Goal: Task Accomplishment & Management: Use online tool/utility

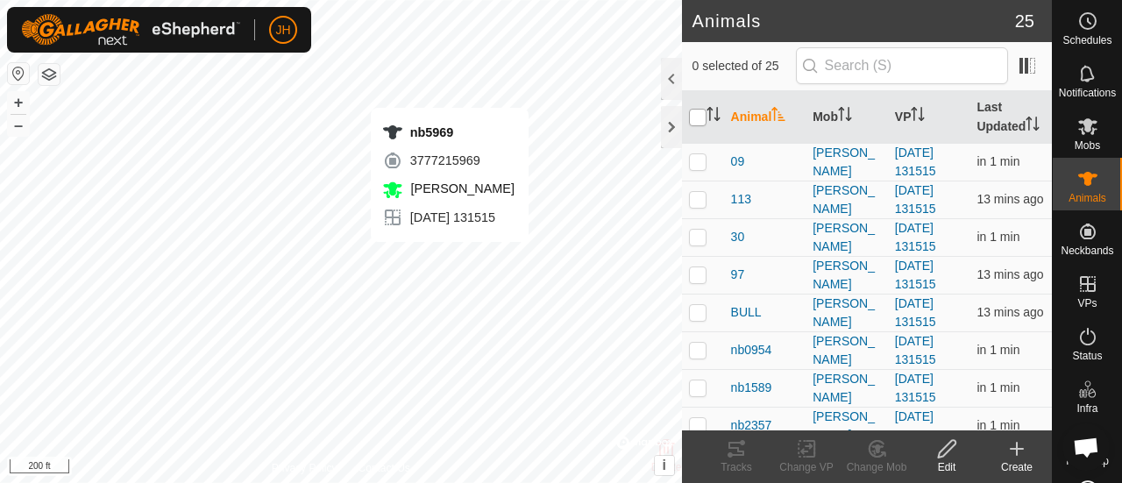
checkbox input "true"
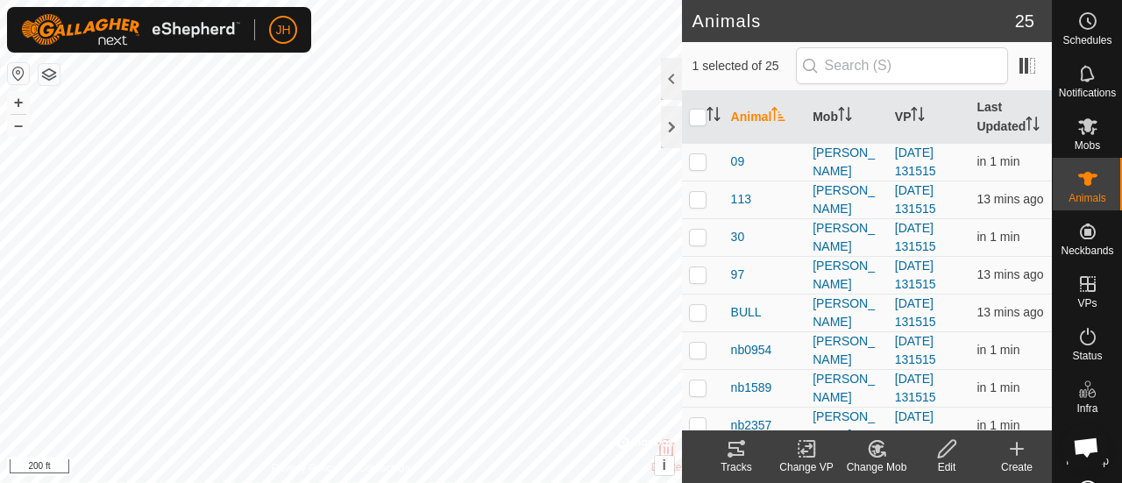
click at [734, 455] on icon at bounding box center [737, 449] width 16 height 14
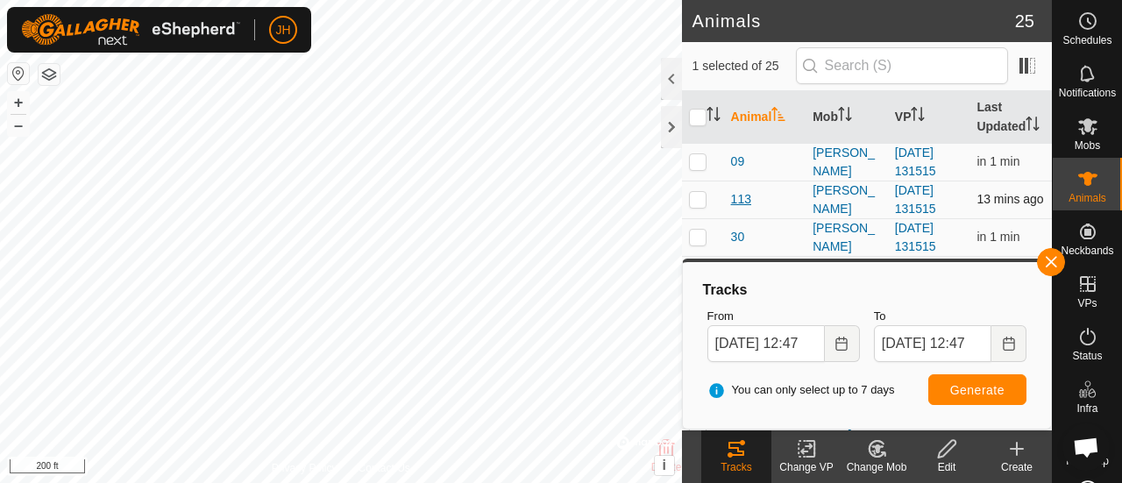
drag, startPoint x: 692, startPoint y: 177, endPoint x: 745, endPoint y: 210, distance: 63.0
click at [693, 168] on p-checkbox at bounding box center [698, 161] width 18 height 14
checkbox input "true"
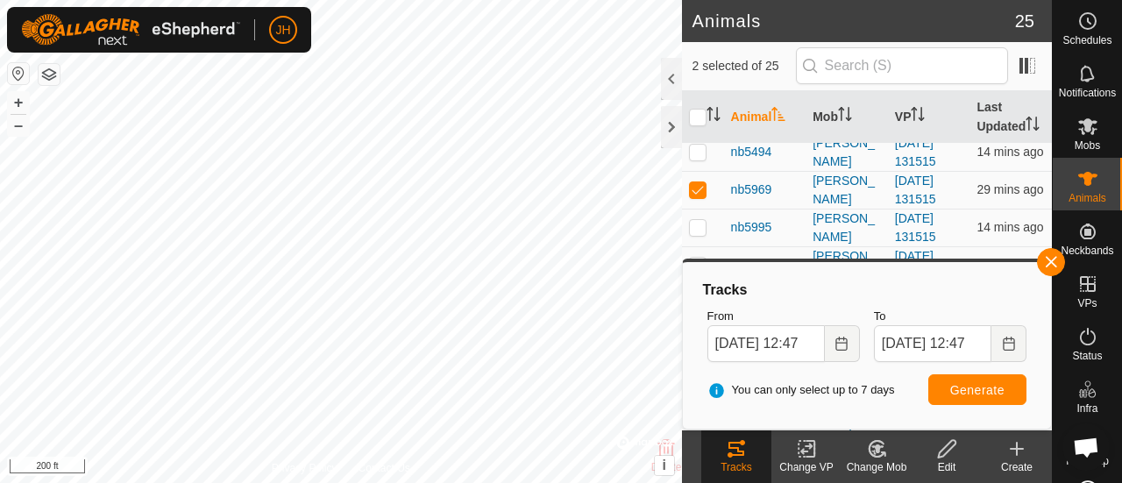
scroll to position [526, 0]
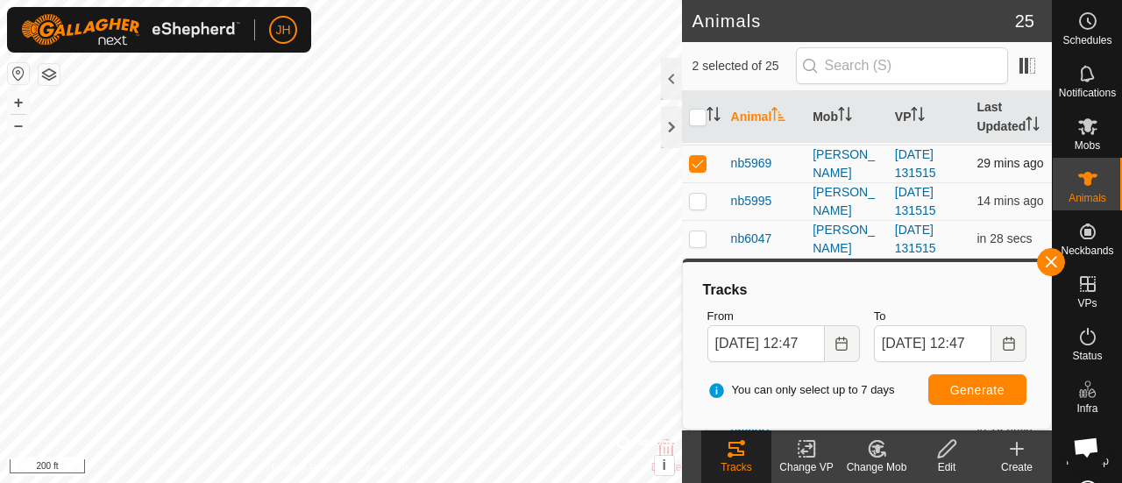
click at [701, 170] on p-checkbox at bounding box center [698, 163] width 18 height 14
checkbox input "false"
click at [967, 402] on button "Generate" at bounding box center [977, 389] width 98 height 31
click at [508, 0] on html "JH Schedules Notifications Mobs Animals Neckbands VPs Status Infra Heatmap Help…" at bounding box center [561, 241] width 1122 height 483
click at [461, 0] on html "JH Schedules Notifications Mobs Animals Neckbands VPs Status Infra Heatmap Help…" at bounding box center [561, 241] width 1122 height 483
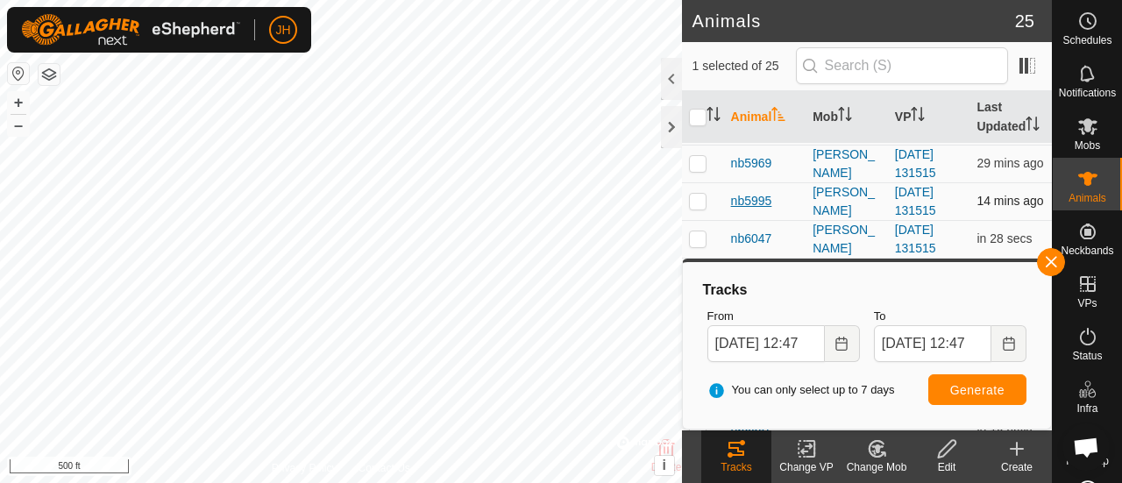
click at [745, 210] on span "nb5995" at bounding box center [751, 201] width 41 height 18
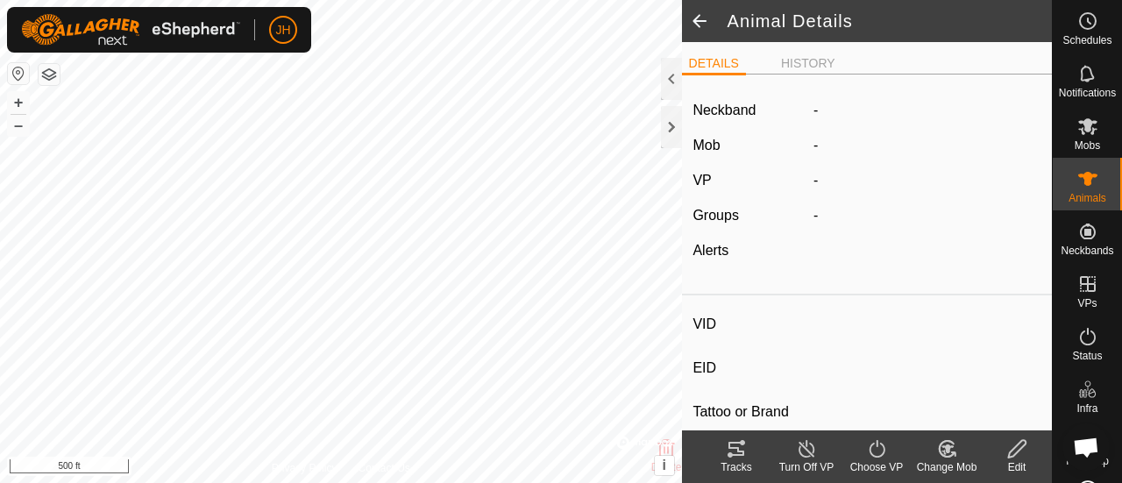
type input "nb5995"
type input "-"
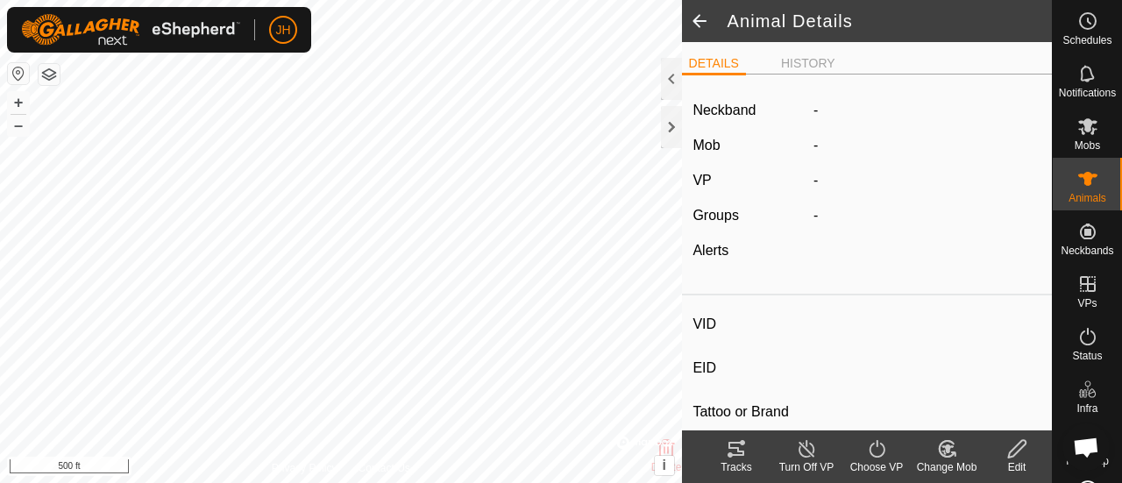
type input "0 kg"
type input "-"
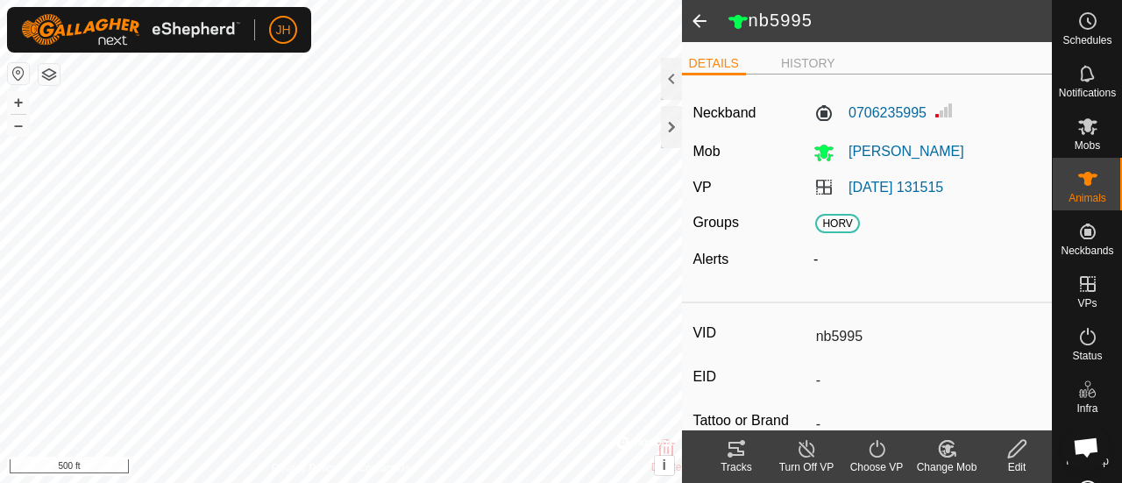
click at [741, 464] on div "Tracks" at bounding box center [736, 467] width 70 height 16
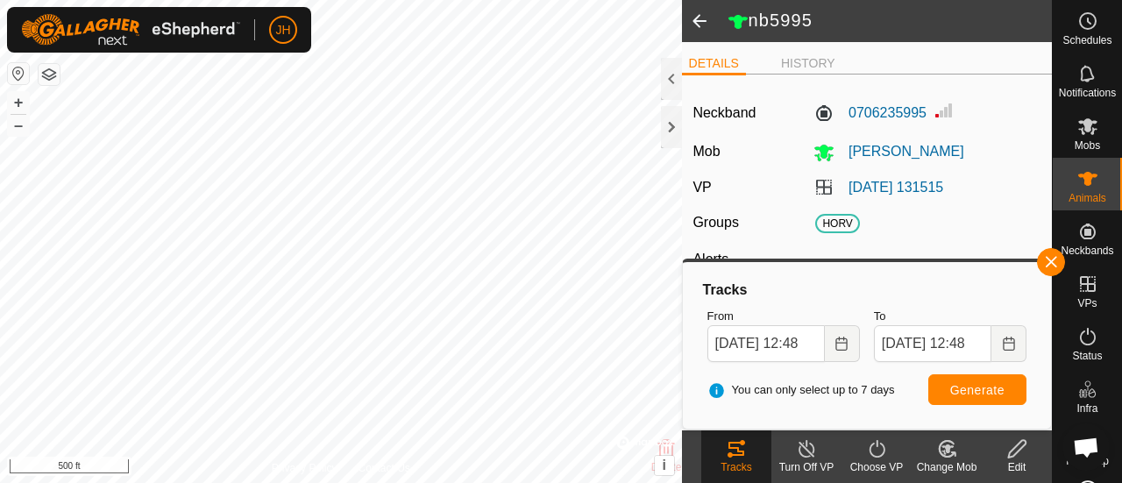
click at [706, 15] on span at bounding box center [699, 21] width 35 height 42
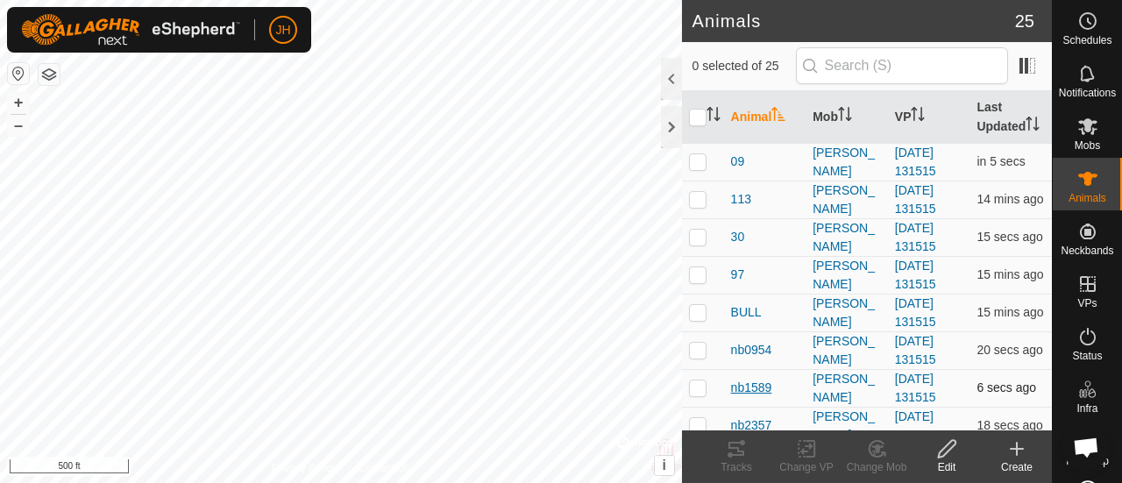
click at [748, 397] on span "nb1589" at bounding box center [751, 388] width 41 height 18
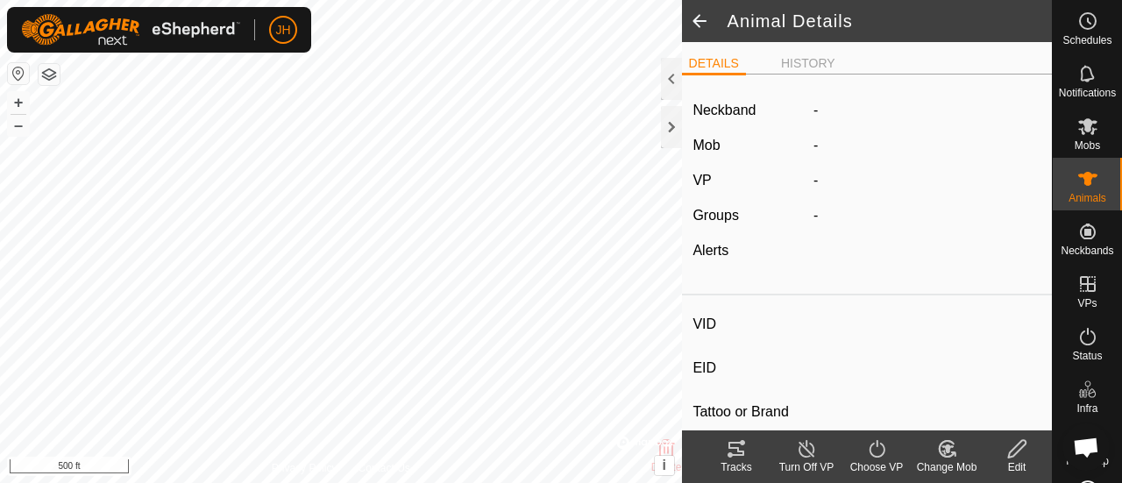
type input "nb1589"
type input "-"
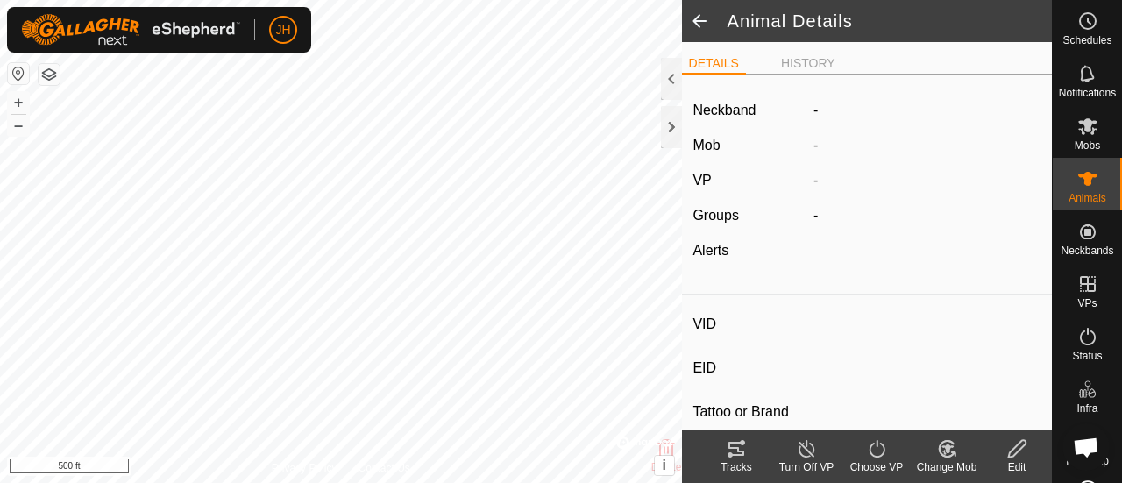
type input "0 kg"
type input "-"
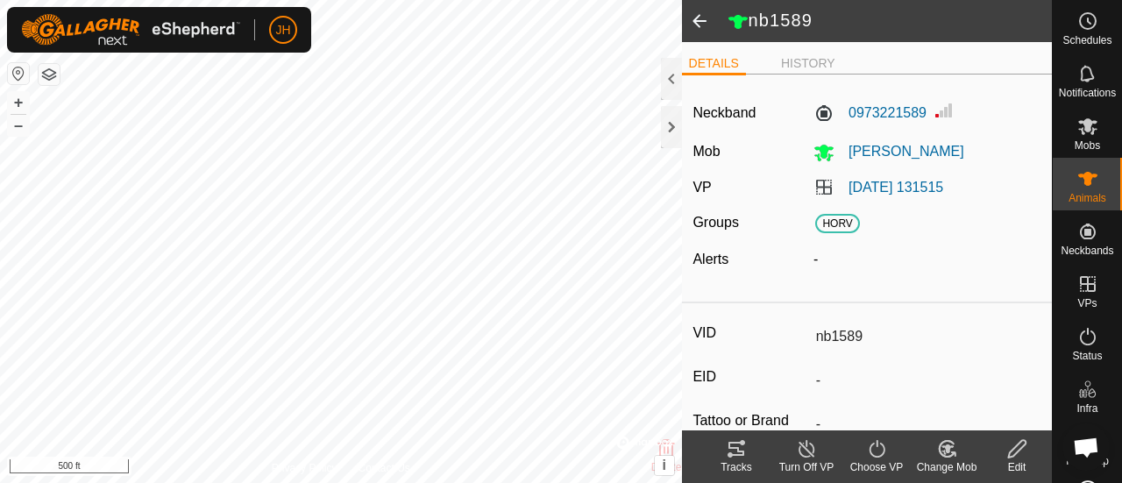
click at [747, 457] on tracks-svg-icon at bounding box center [736, 448] width 70 height 21
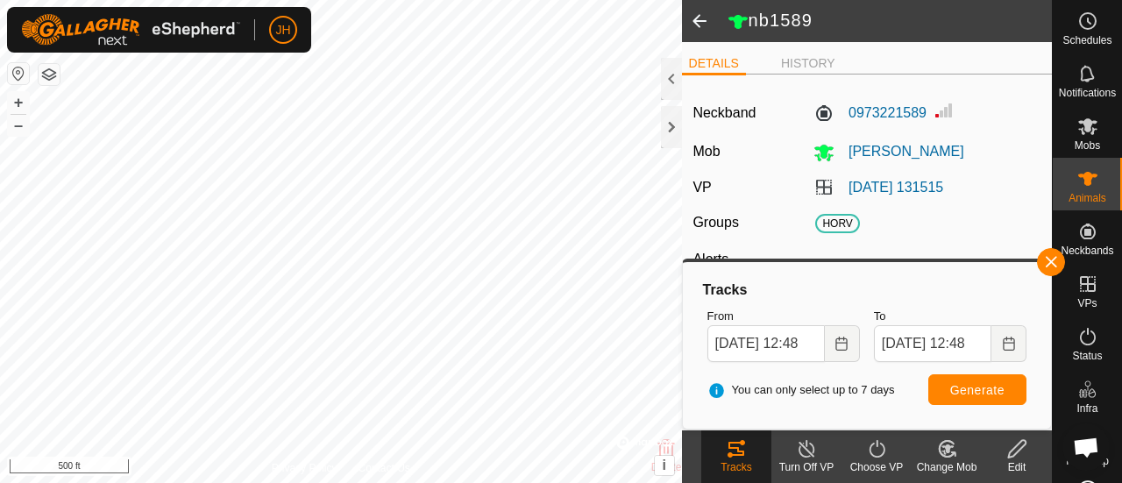
click at [696, 19] on span at bounding box center [699, 21] width 35 height 42
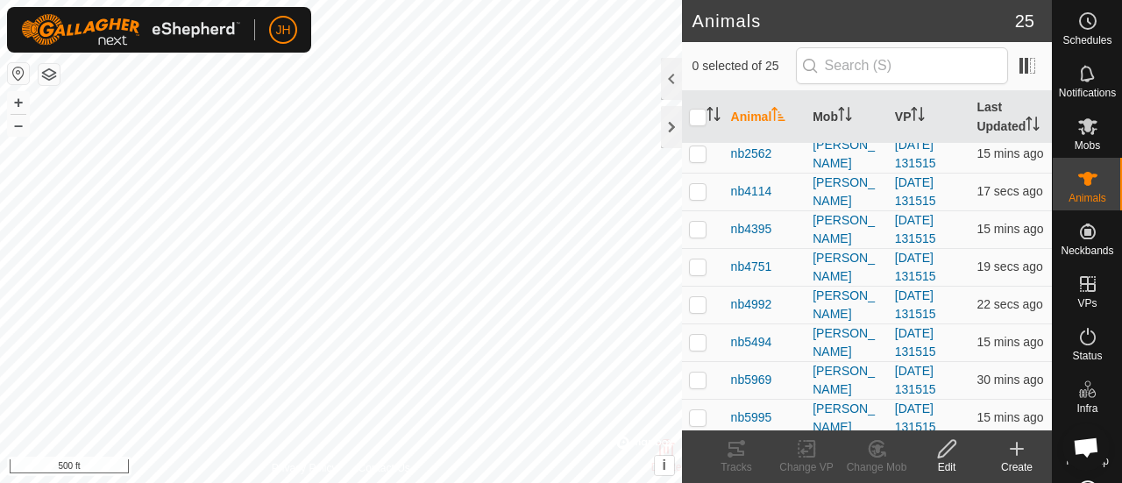
scroll to position [438, 0]
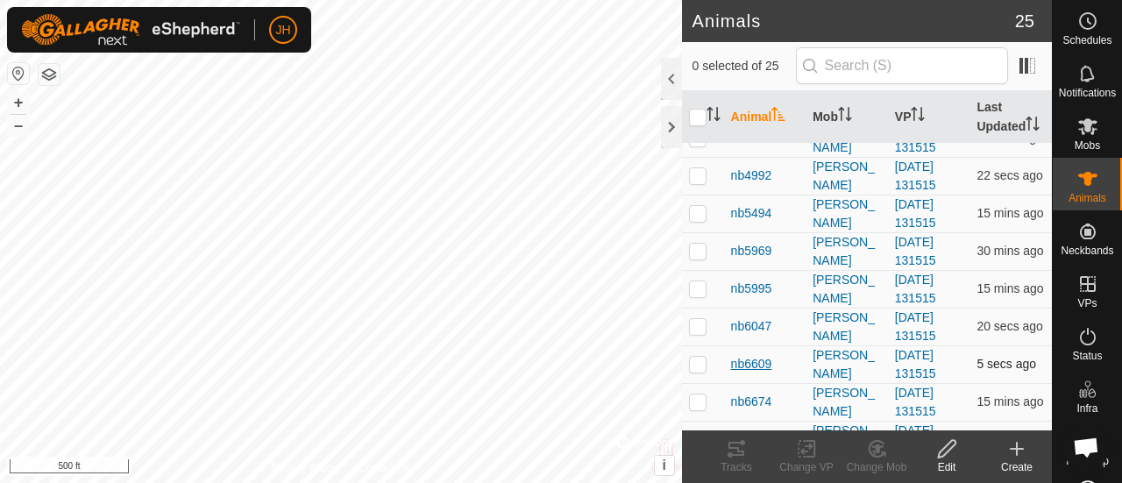
click at [759, 369] on span "nb6609" at bounding box center [751, 364] width 41 height 18
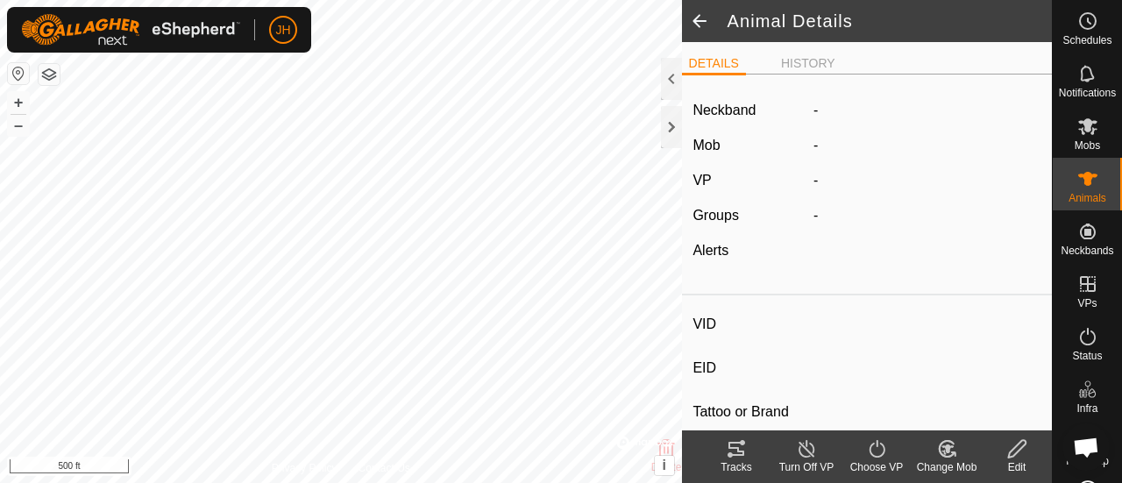
type input "nb6609"
type input "-"
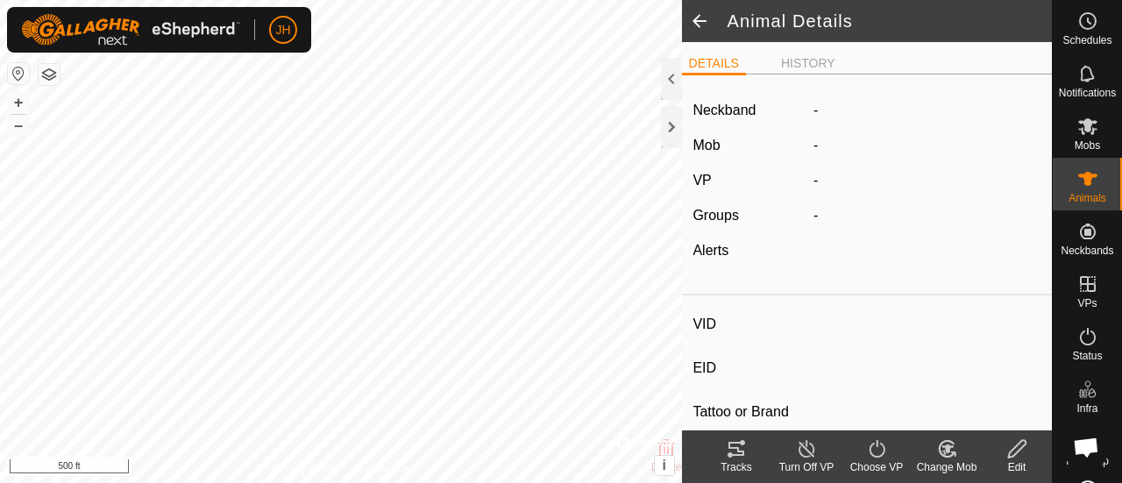
type input "0 kg"
type input "-"
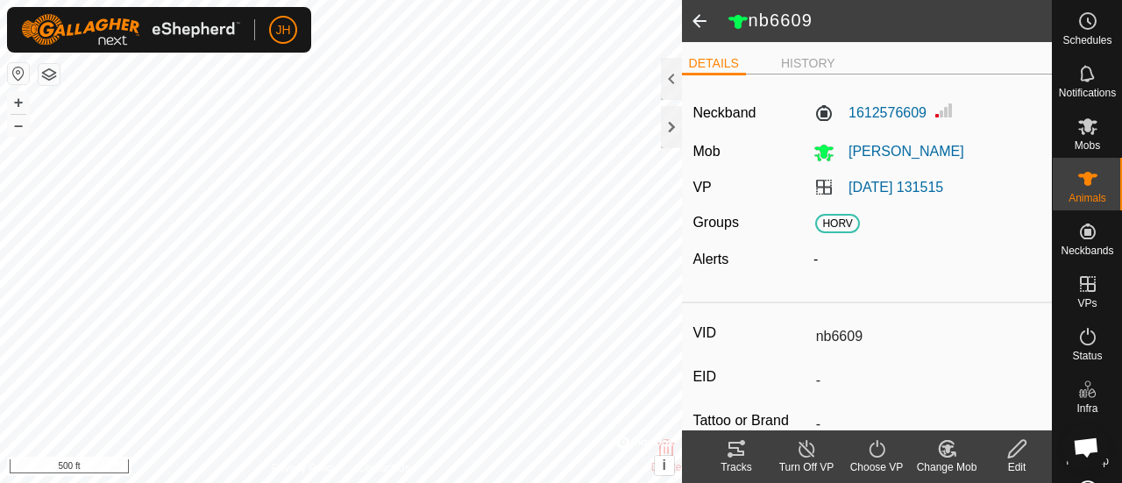
click at [743, 449] on icon at bounding box center [736, 448] width 21 height 21
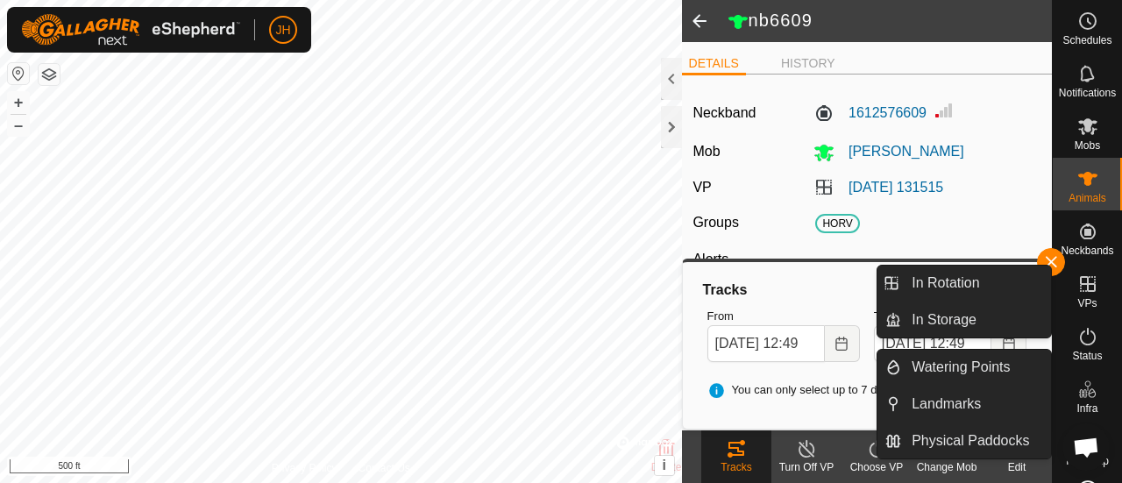
click at [1091, 293] on es-virtualpaddocks-svg-icon at bounding box center [1088, 284] width 32 height 28
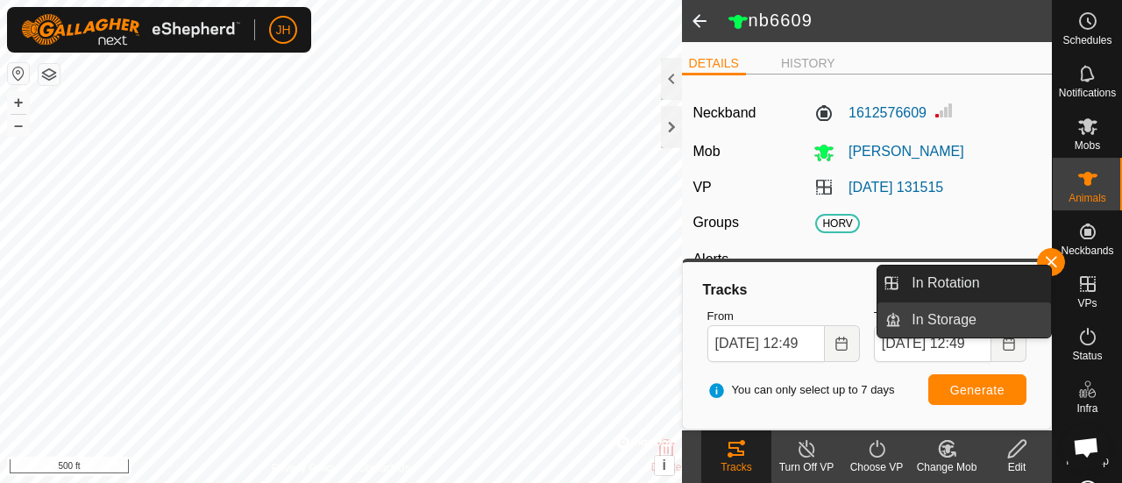
click at [975, 317] on link "In Storage" at bounding box center [976, 319] width 150 height 35
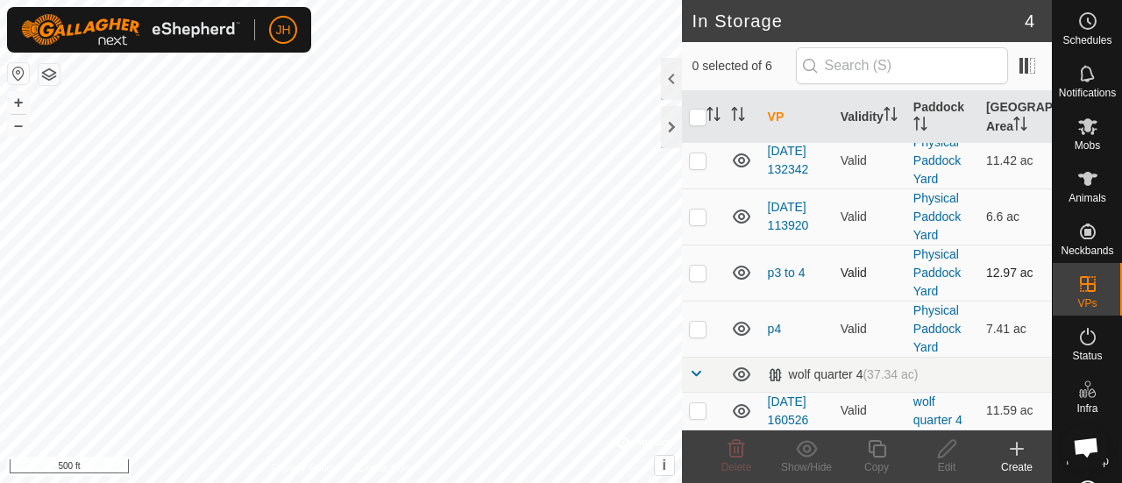
scroll to position [135, 0]
click at [789, 266] on link "p3 to 4" at bounding box center [787, 273] width 38 height 14
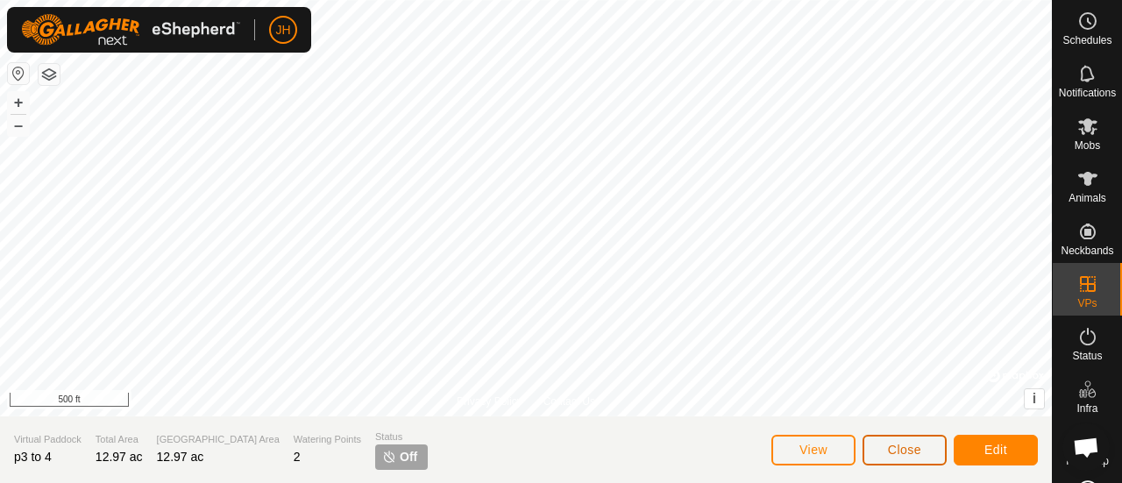
click at [928, 448] on button "Close" at bounding box center [905, 450] width 84 height 31
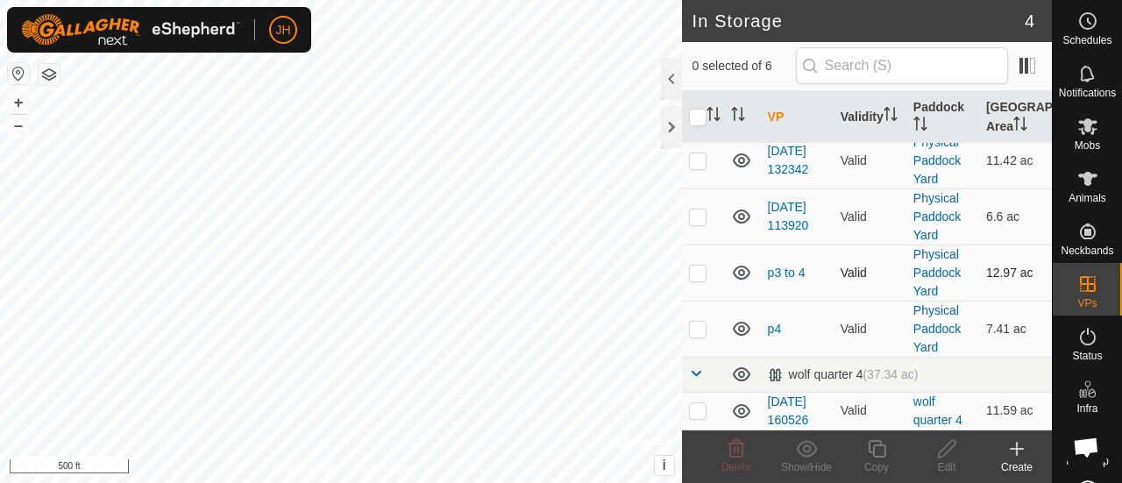
scroll to position [135, 0]
click at [774, 322] on link "p4" at bounding box center [775, 329] width 14 height 14
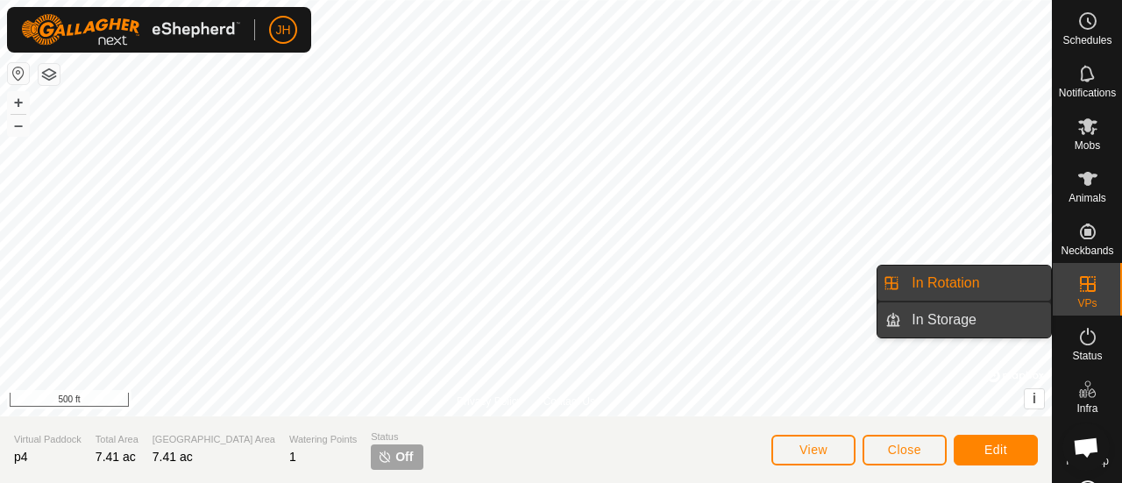
click at [960, 325] on link "In Storage" at bounding box center [976, 319] width 150 height 35
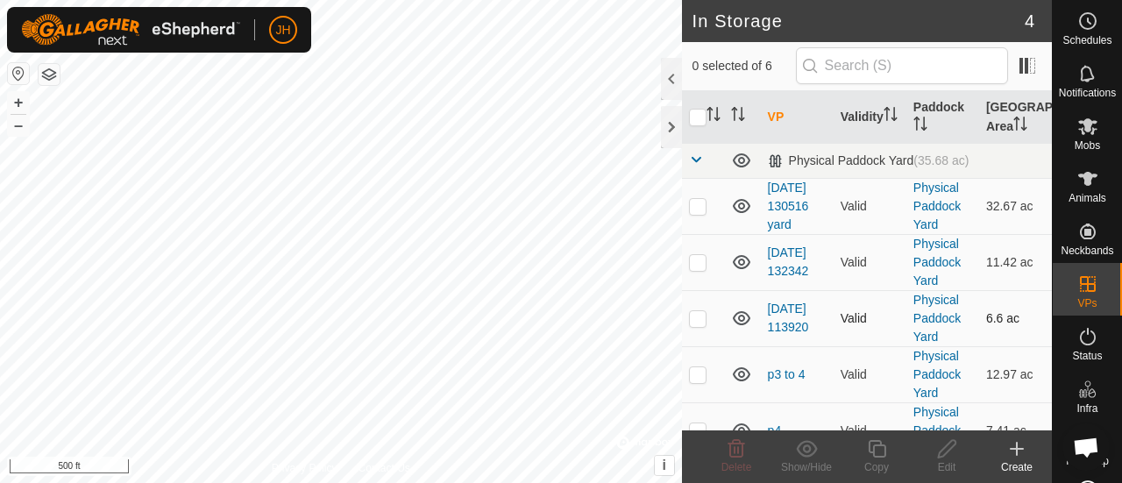
scroll to position [135, 0]
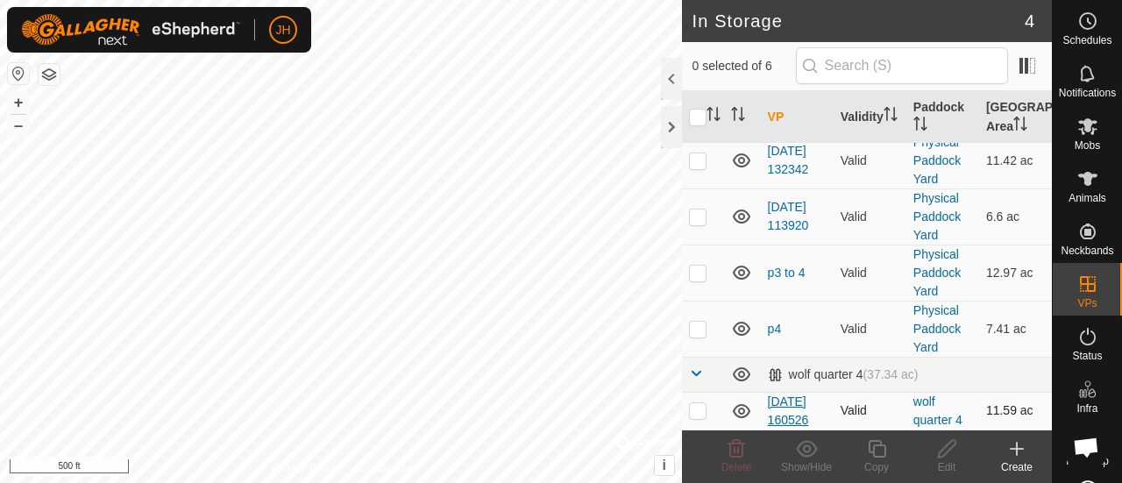
click at [791, 395] on link "[DATE] 160526" at bounding box center [788, 411] width 41 height 32
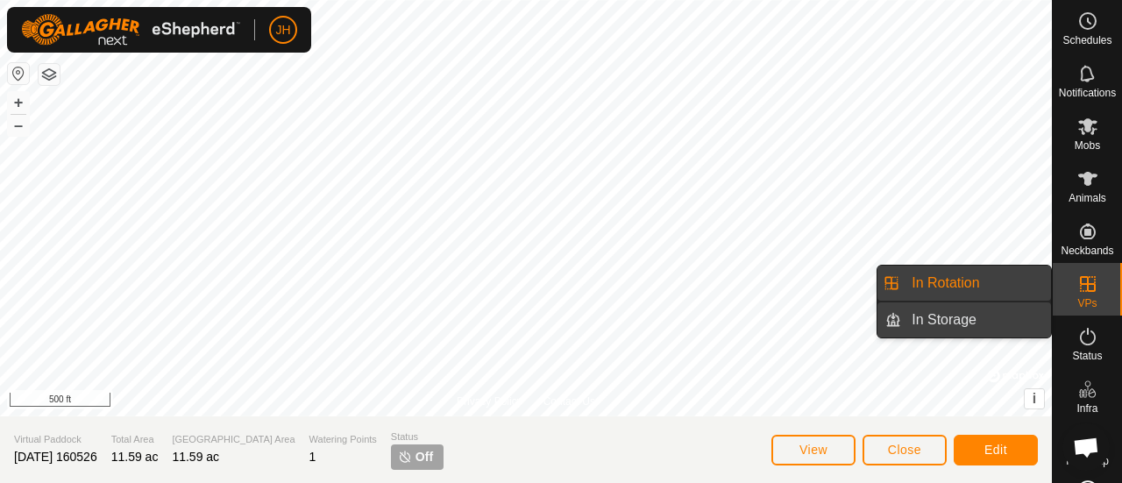
click at [930, 316] on link "In Storage" at bounding box center [976, 319] width 150 height 35
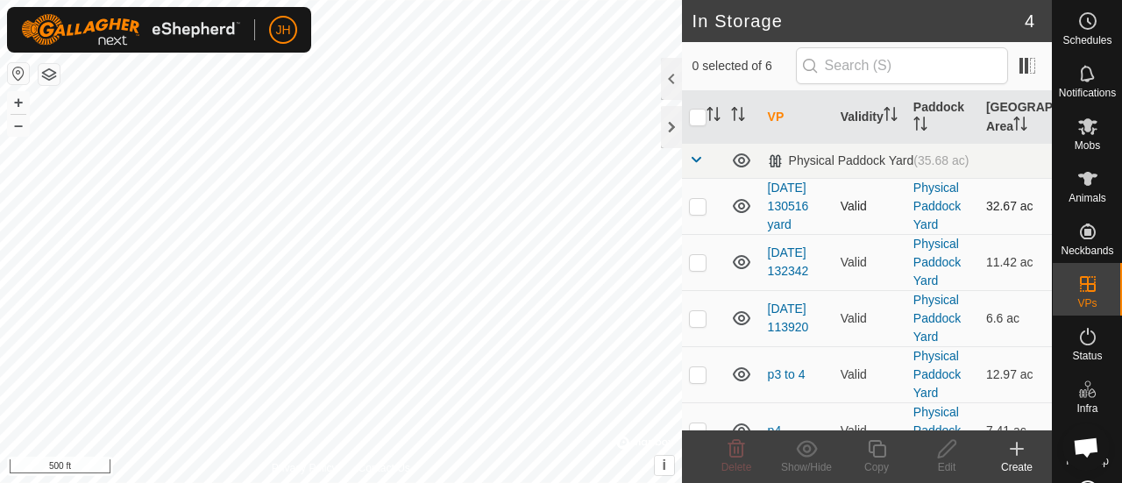
click at [694, 213] on p-checkbox at bounding box center [698, 206] width 18 height 14
checkbox input "false"
click at [693, 269] on p-checkbox at bounding box center [698, 262] width 18 height 14
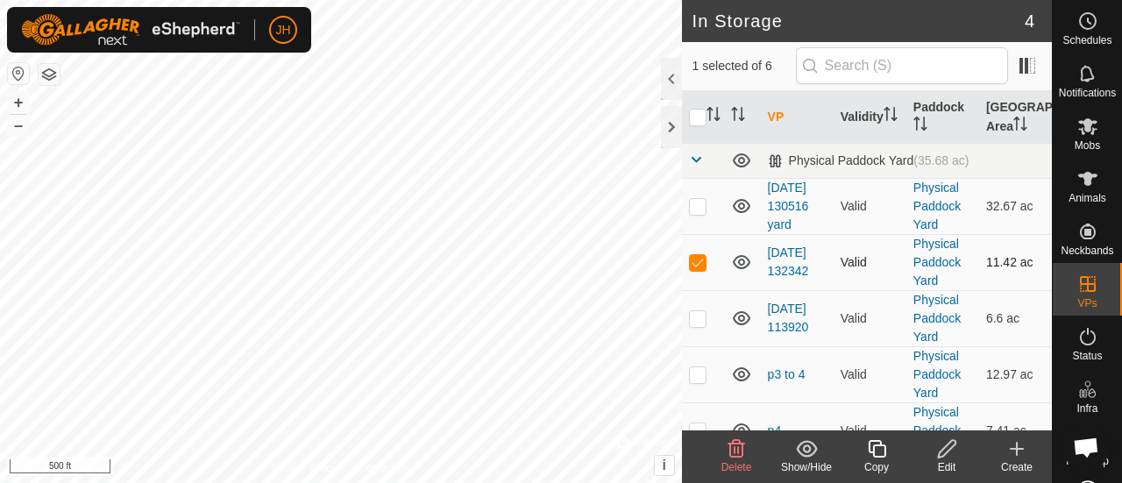
checkbox input "false"
click at [697, 325] on p-checkbox at bounding box center [698, 318] width 18 height 14
checkbox input "false"
click at [705, 398] on td at bounding box center [703, 374] width 42 height 56
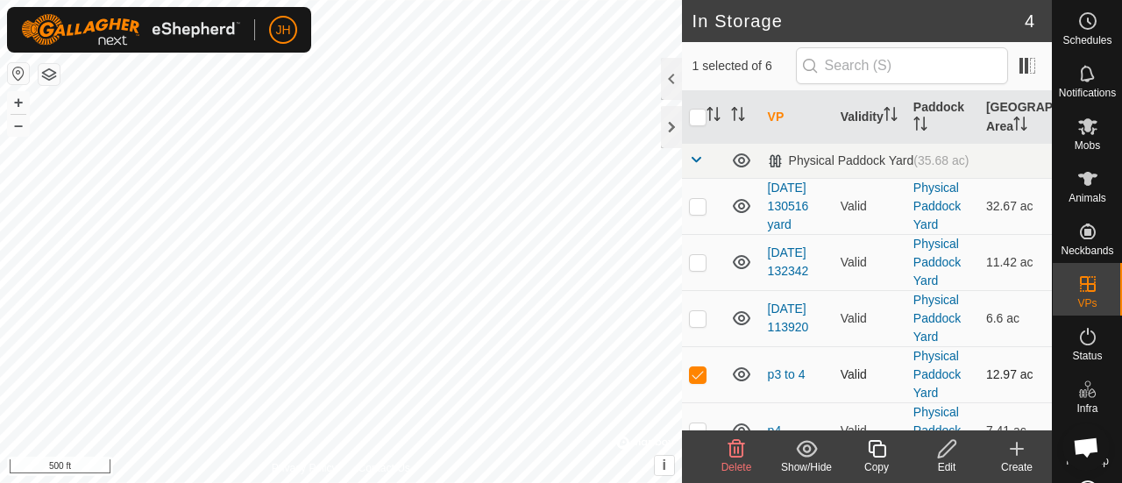
click at [705, 398] on td at bounding box center [703, 374] width 42 height 56
checkbox input "false"
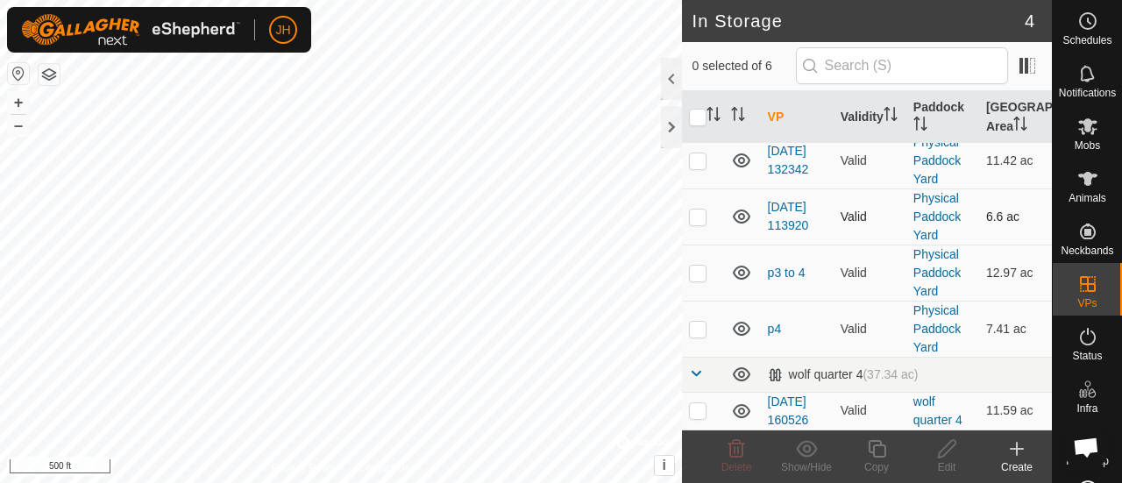
scroll to position [135, 0]
click at [698, 403] on p-checkbox at bounding box center [698, 410] width 18 height 14
checkbox input "false"
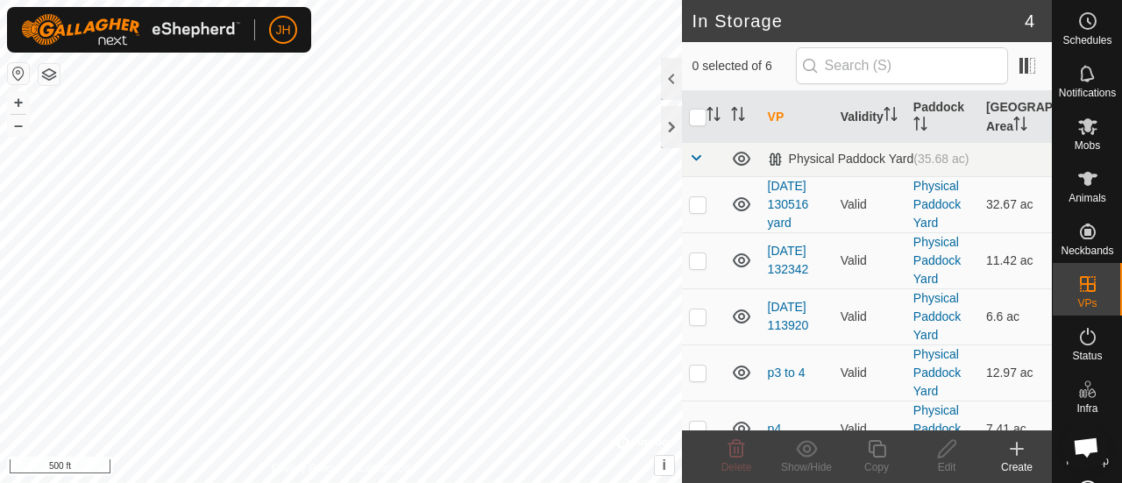
scroll to position [0, 0]
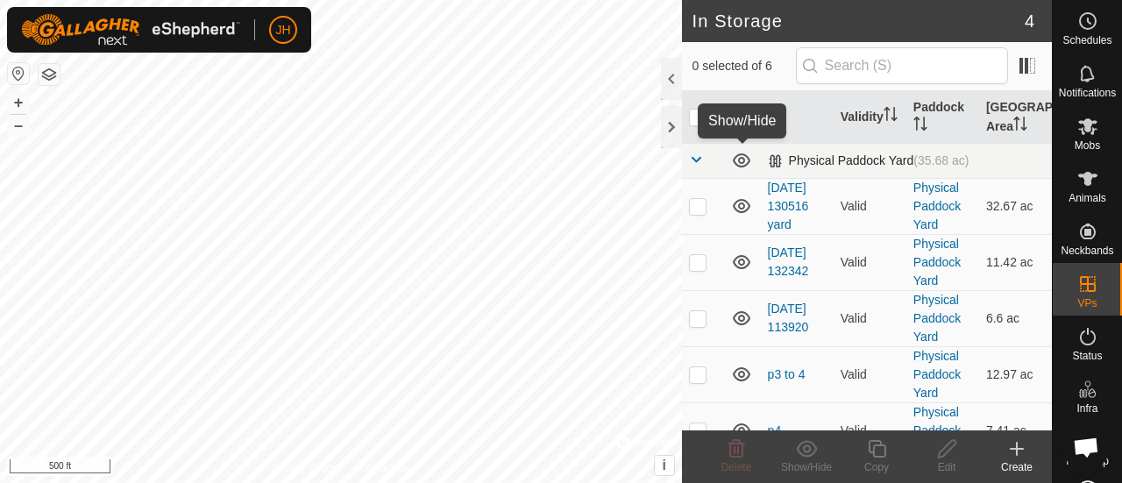
click at [743, 162] on icon at bounding box center [741, 160] width 21 height 21
click at [743, 162] on icon at bounding box center [742, 162] width 18 height 7
click at [704, 213] on p-checkbox at bounding box center [698, 206] width 18 height 14
checkbox input "true"
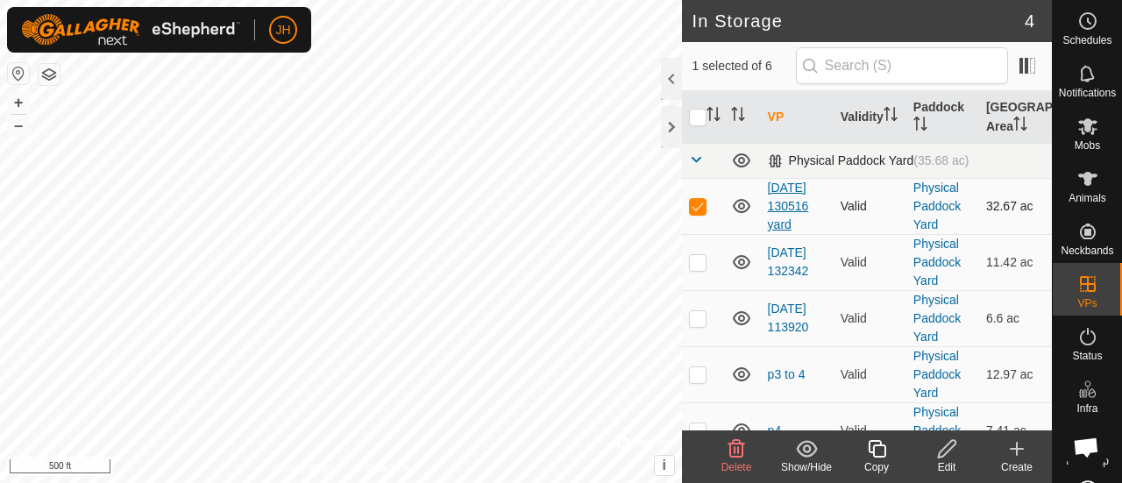
click at [775, 208] on link "[DATE] 130516 yard" at bounding box center [788, 206] width 41 height 51
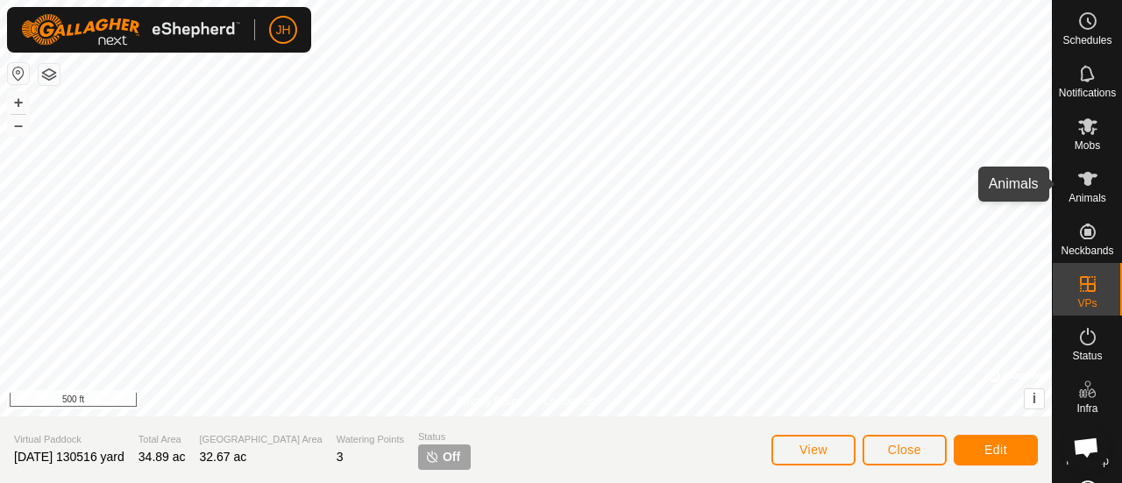
click at [1077, 183] on icon at bounding box center [1087, 178] width 21 height 21
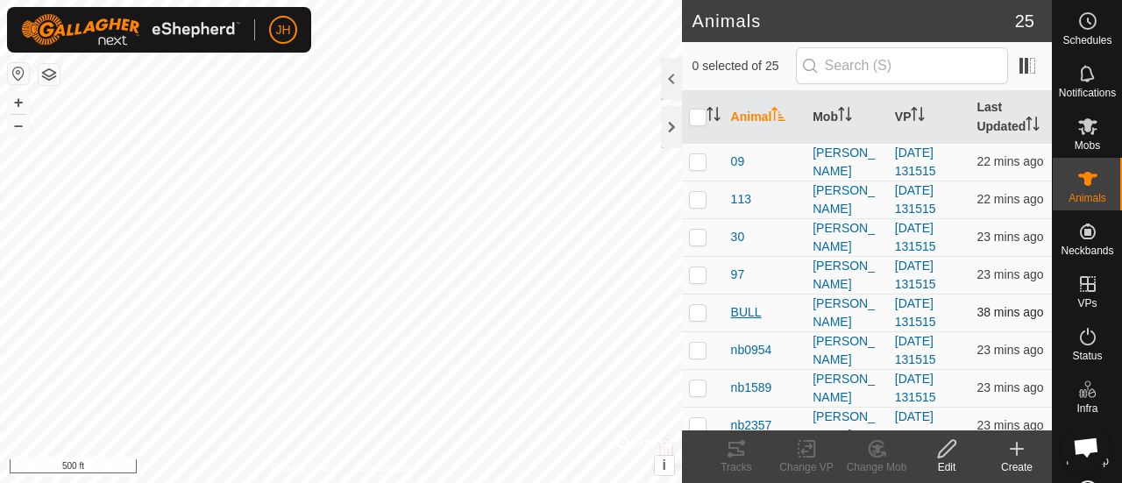
click at [745, 322] on span "BULL" at bounding box center [746, 312] width 31 height 18
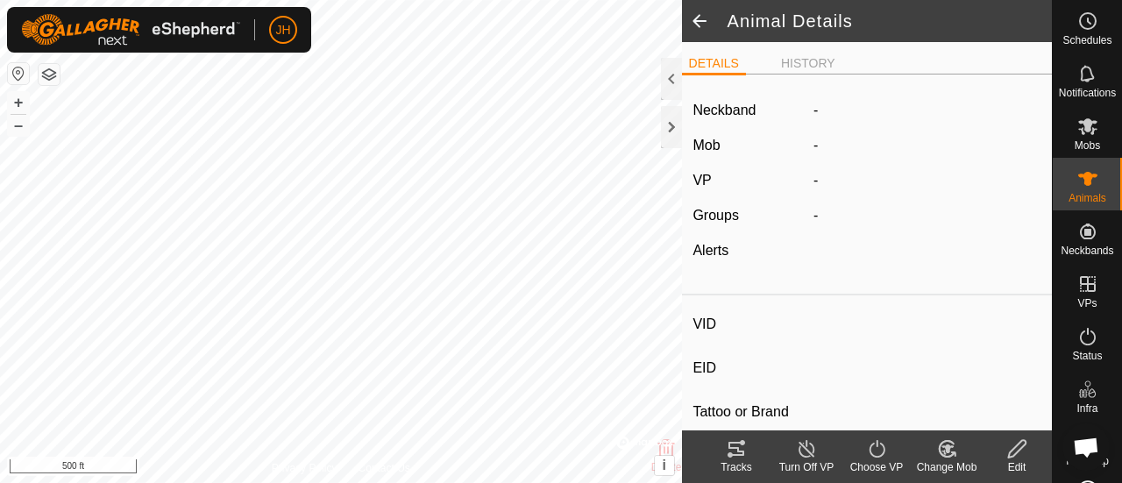
click at [740, 459] on div "Tracks" at bounding box center [736, 467] width 70 height 16
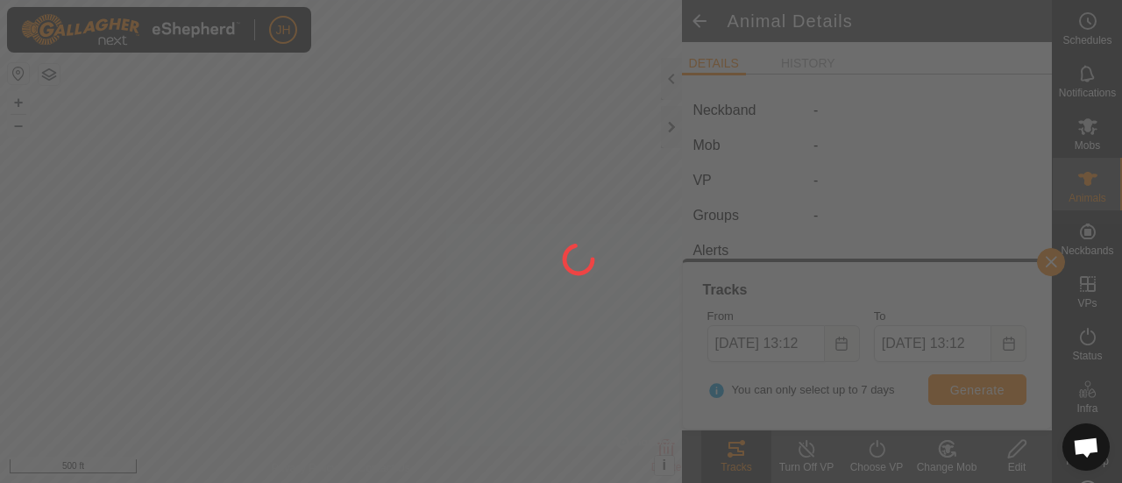
type input "BULL"
type input "-"
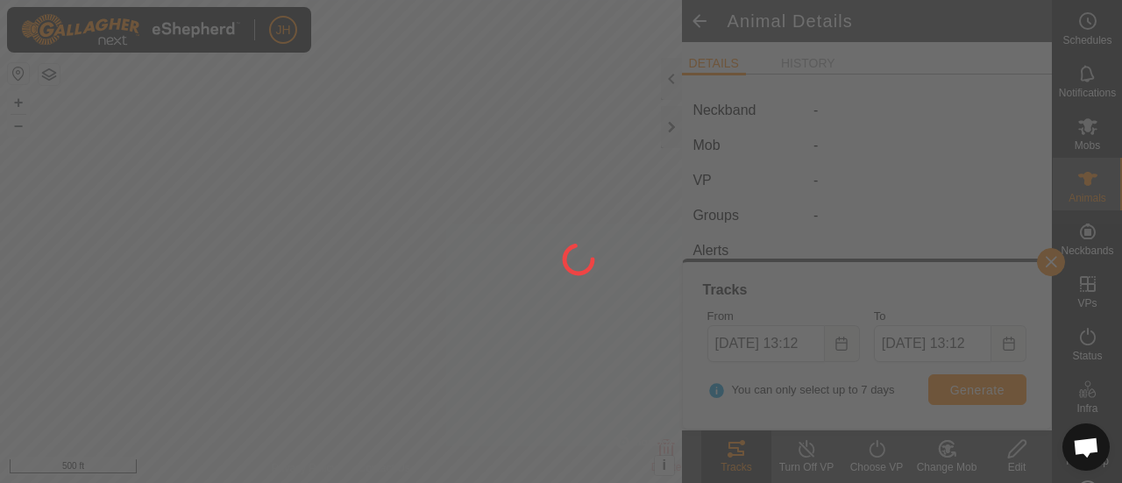
type input "0 kg"
type input "-"
click at [843, 343] on div at bounding box center [561, 241] width 1122 height 483
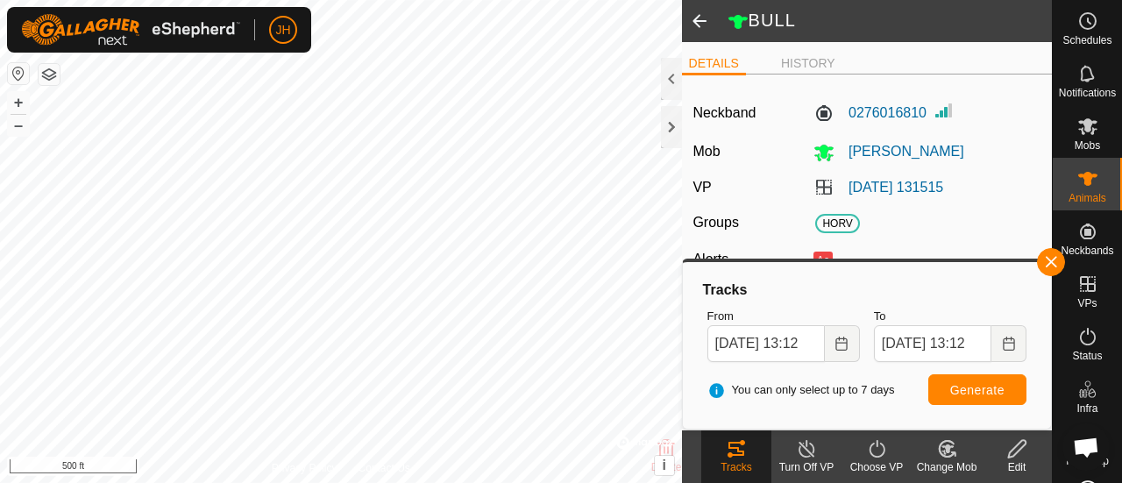
click at [843, 343] on icon "Choose Date" at bounding box center [841, 344] width 11 height 14
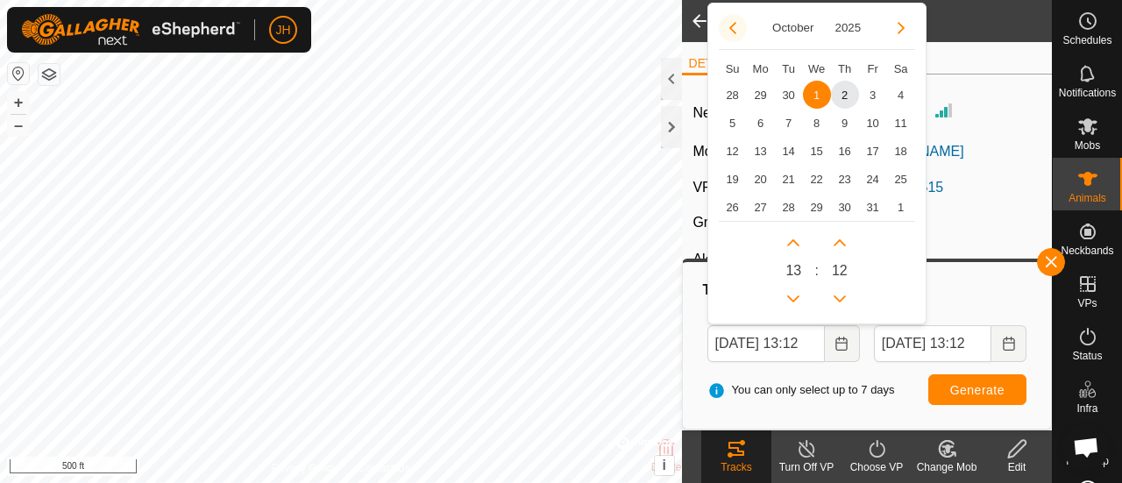
click at [736, 32] on button "Previous Month" at bounding box center [733, 28] width 28 height 28
click at [732, 28] on button "Previous Month" at bounding box center [733, 28] width 28 height 28
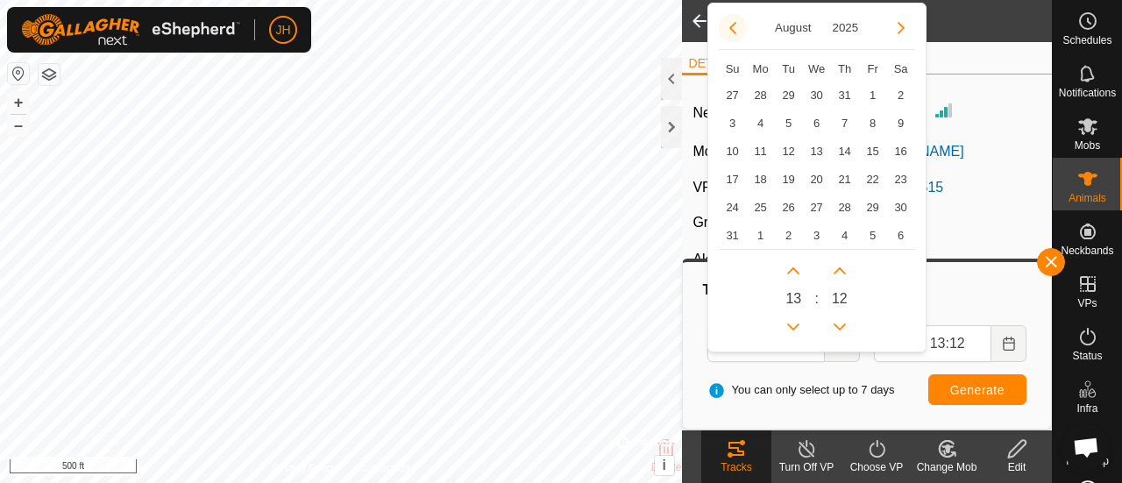
click at [729, 30] on button "Previous Month" at bounding box center [733, 28] width 28 height 28
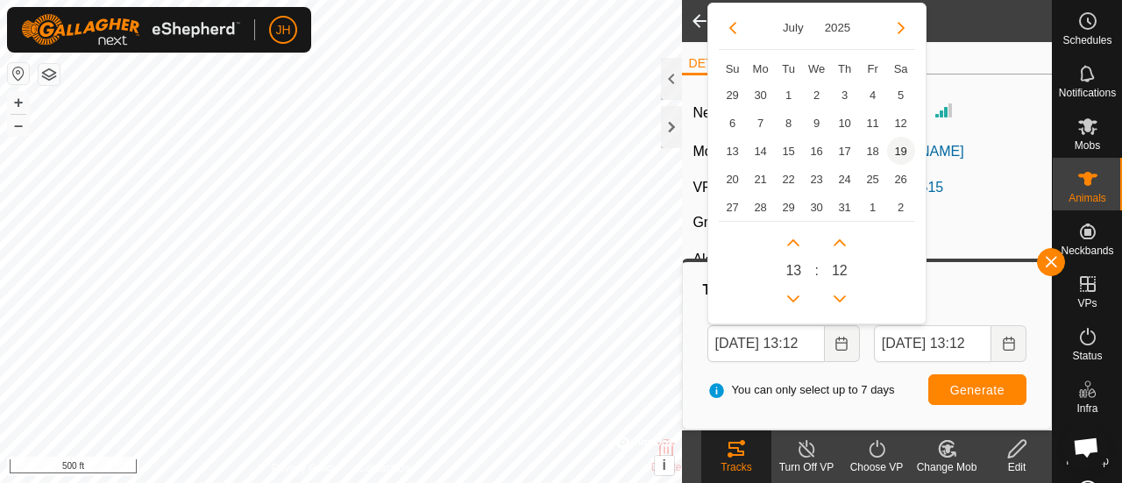
click at [897, 149] on span "19" at bounding box center [901, 151] width 28 height 28
type input "[DATE] 13:12"
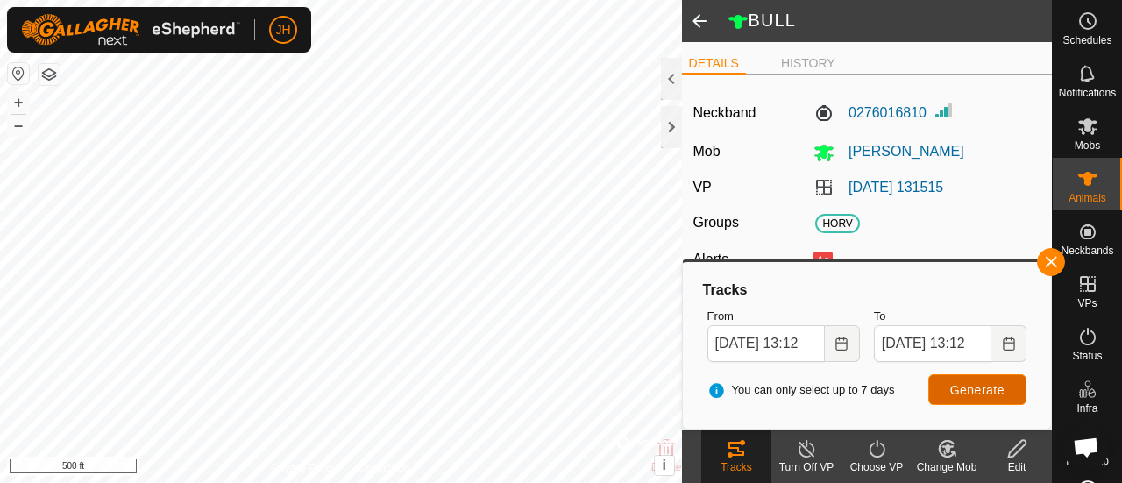
click at [992, 389] on span "Generate" at bounding box center [977, 390] width 54 height 14
click at [1018, 350] on button "Choose Date" at bounding box center [1009, 343] width 35 height 37
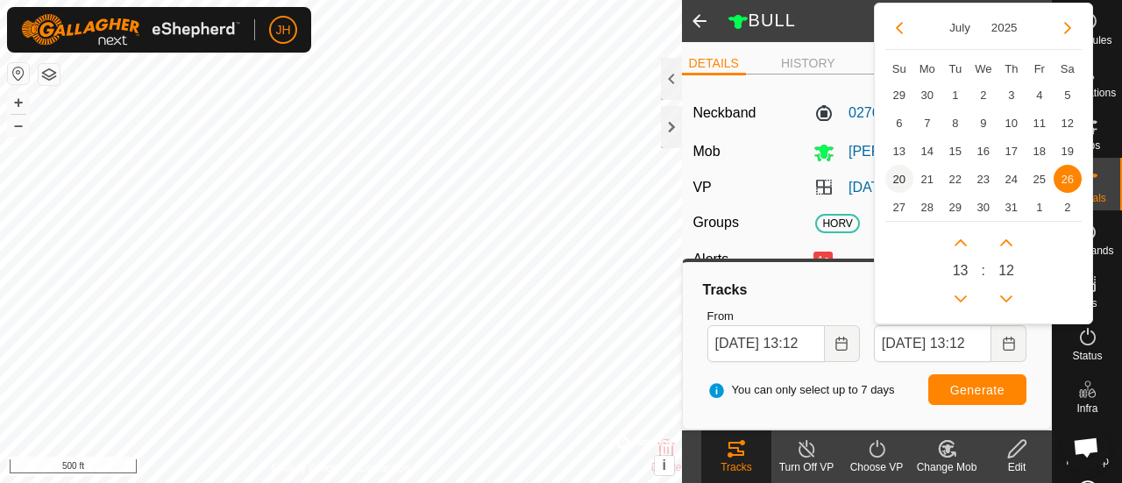
click at [903, 183] on span "20" at bounding box center [899, 179] width 28 height 28
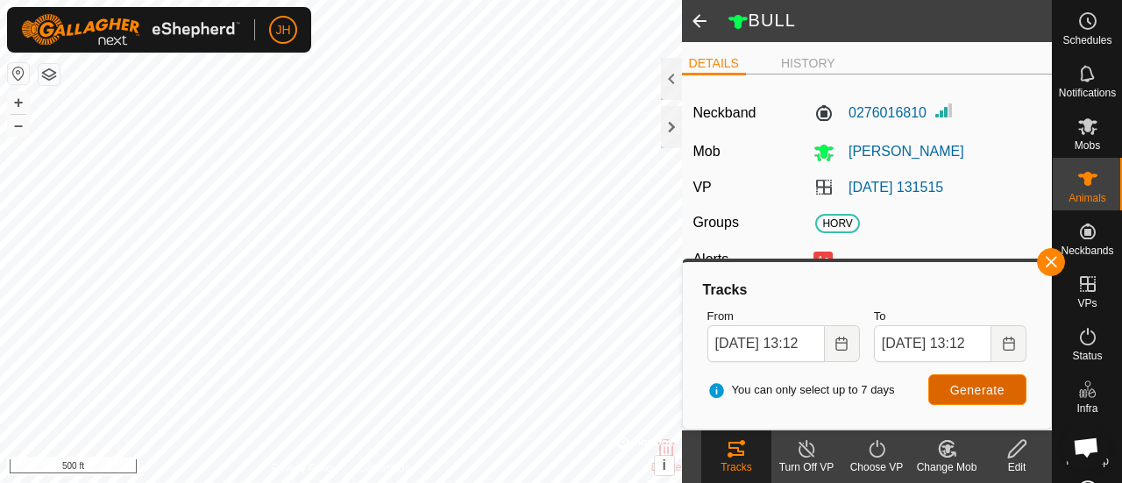
click at [977, 395] on span "Generate" at bounding box center [977, 390] width 54 height 14
click at [1018, 343] on button "Choose Date" at bounding box center [1009, 343] width 35 height 37
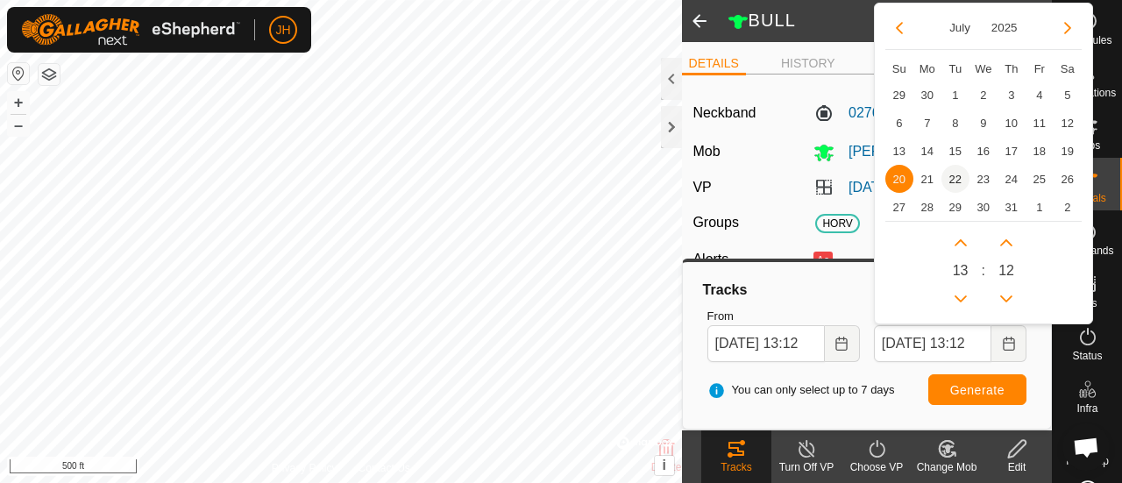
drag, startPoint x: 948, startPoint y: 184, endPoint x: 951, endPoint y: 197, distance: 13.6
click at [949, 184] on span "22" at bounding box center [956, 179] width 28 height 28
type input "[DATE] 13:12"
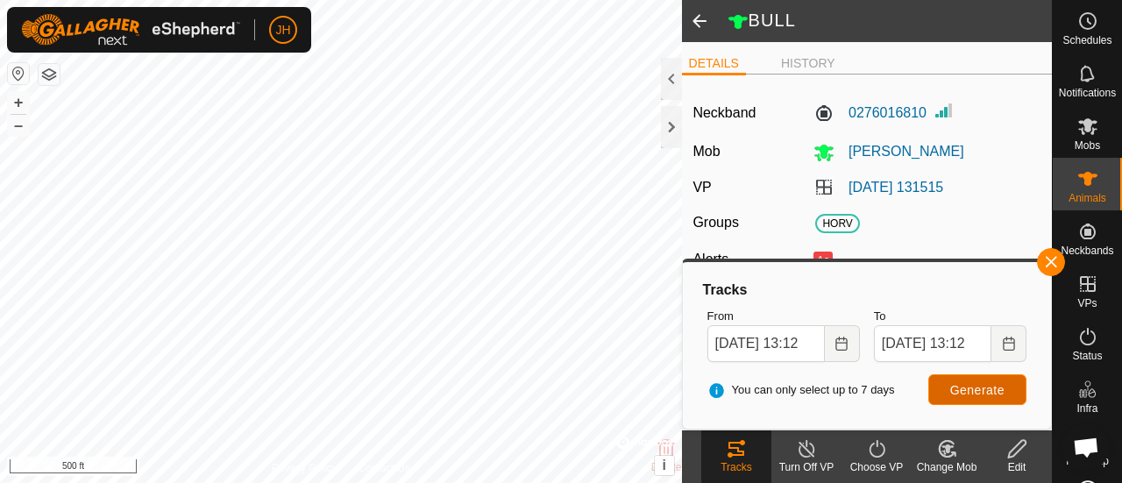
click at [963, 392] on span "Generate" at bounding box center [977, 390] width 54 height 14
click at [842, 350] on icon "Choose Date" at bounding box center [841, 344] width 11 height 14
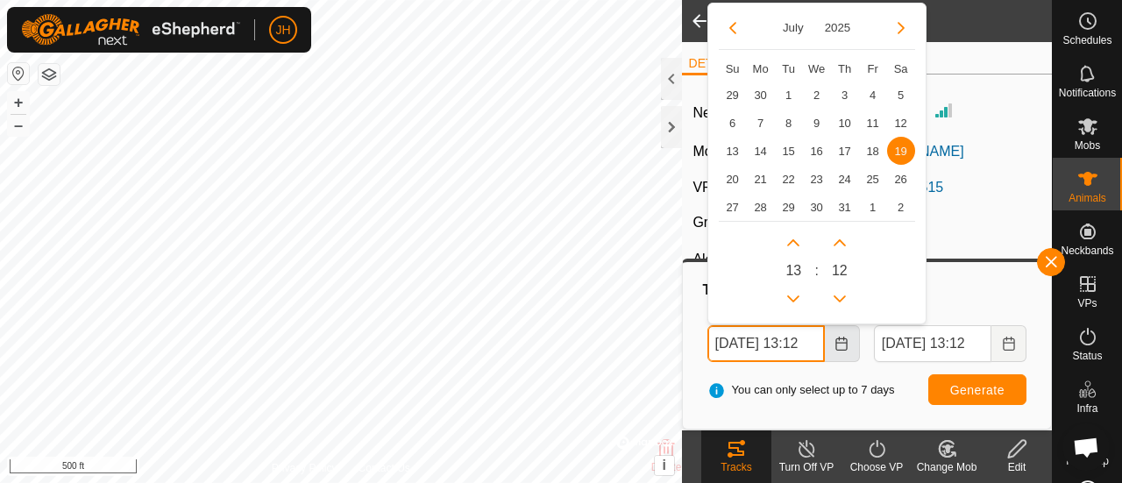
scroll to position [0, 12]
click at [847, 153] on span "17" at bounding box center [845, 151] width 28 height 28
type input "[DATE] 13:12"
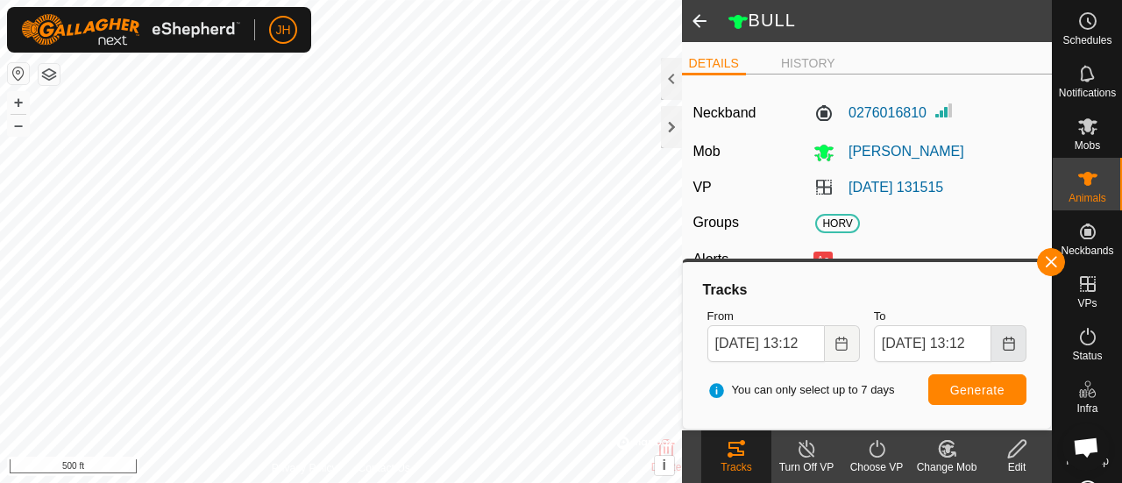
scroll to position [0, 0]
click at [1008, 348] on icon "Choose Date" at bounding box center [1009, 344] width 14 height 14
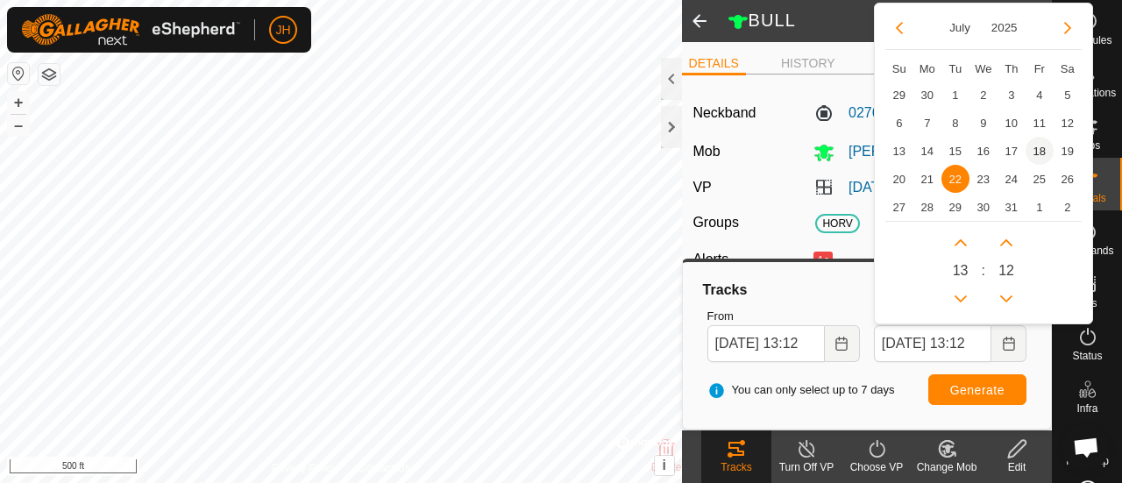
click at [1045, 147] on span "18" at bounding box center [1040, 151] width 28 height 28
type input "[DATE] 13:12"
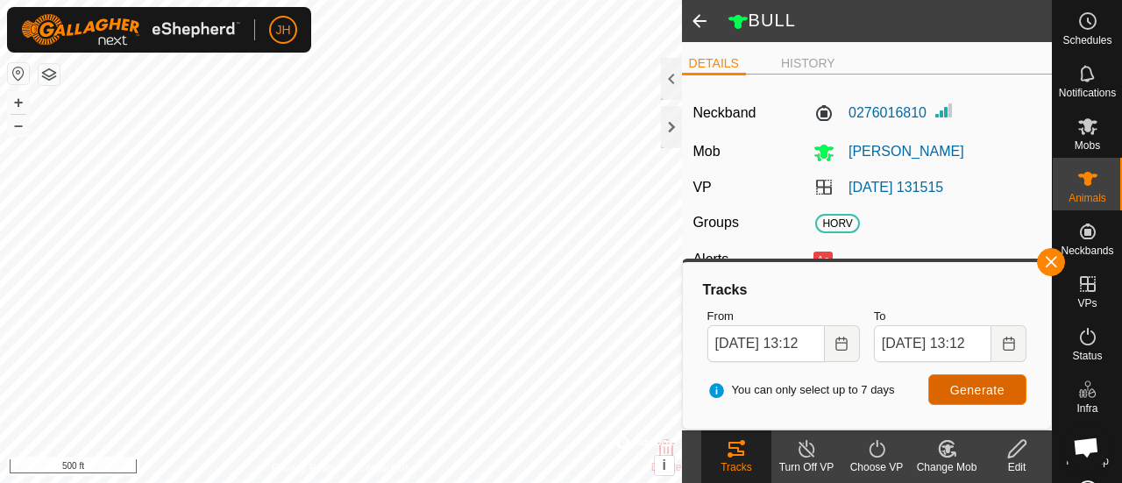
click at [971, 392] on span "Generate" at bounding box center [977, 390] width 54 height 14
click at [833, 340] on button "Choose Date" at bounding box center [842, 343] width 35 height 37
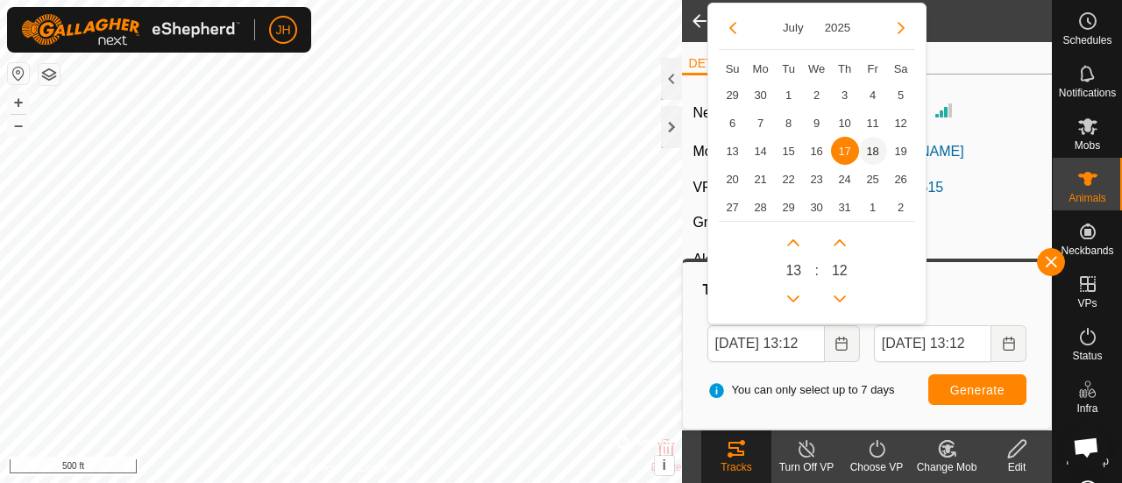
click at [871, 146] on span "18" at bounding box center [873, 151] width 28 height 28
type input "[DATE] 13:12"
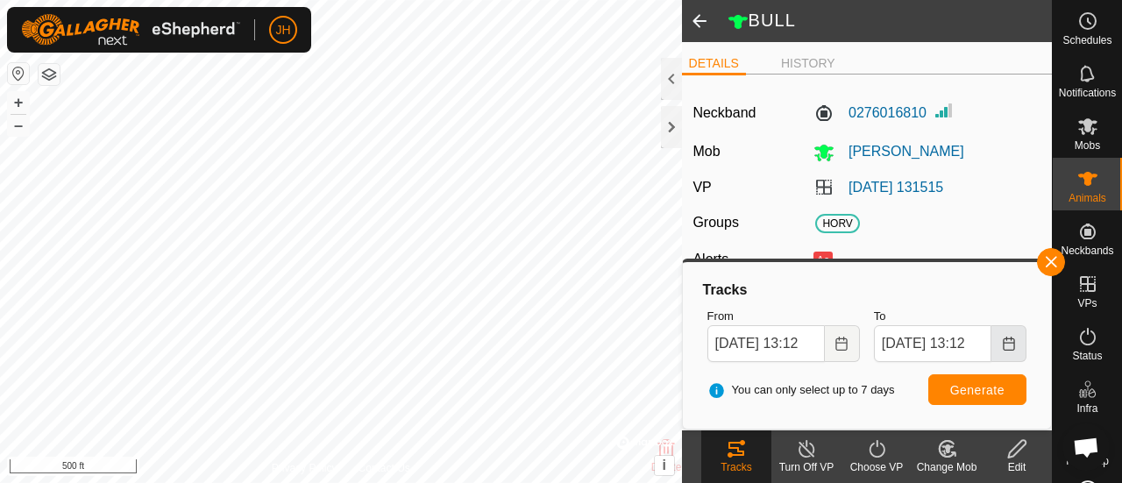
click at [1006, 344] on icon "Choose Date" at bounding box center [1009, 344] width 14 height 14
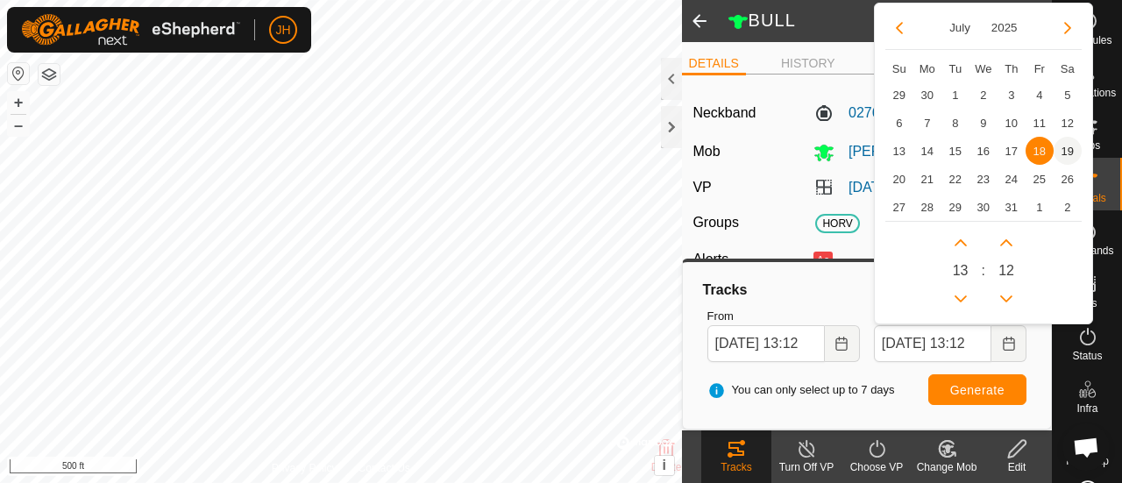
click at [1064, 155] on span "19" at bounding box center [1068, 151] width 28 height 28
type input "[DATE] 13:12"
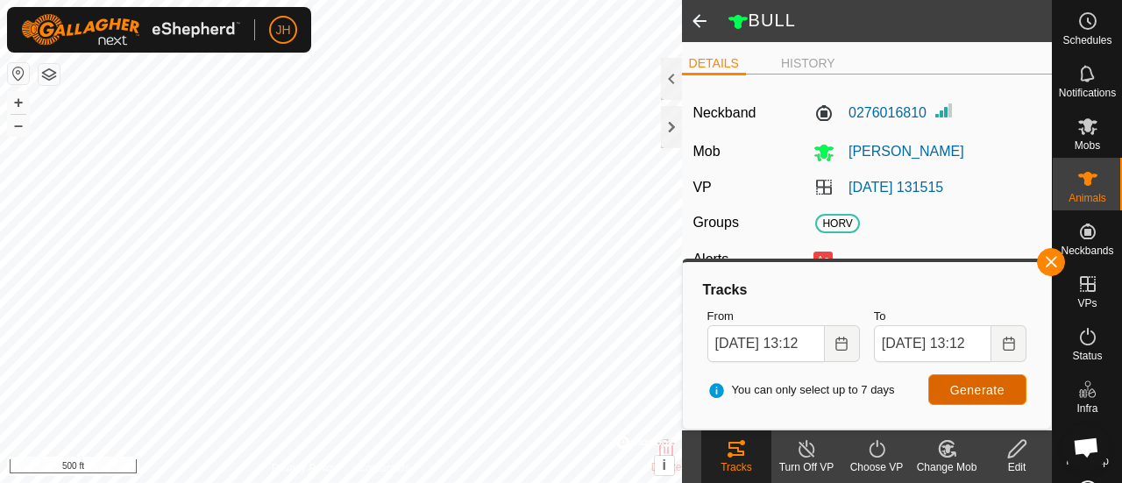
click at [978, 395] on span "Generate" at bounding box center [977, 390] width 54 height 14
click at [836, 339] on icon "Choose Date" at bounding box center [841, 344] width 11 height 14
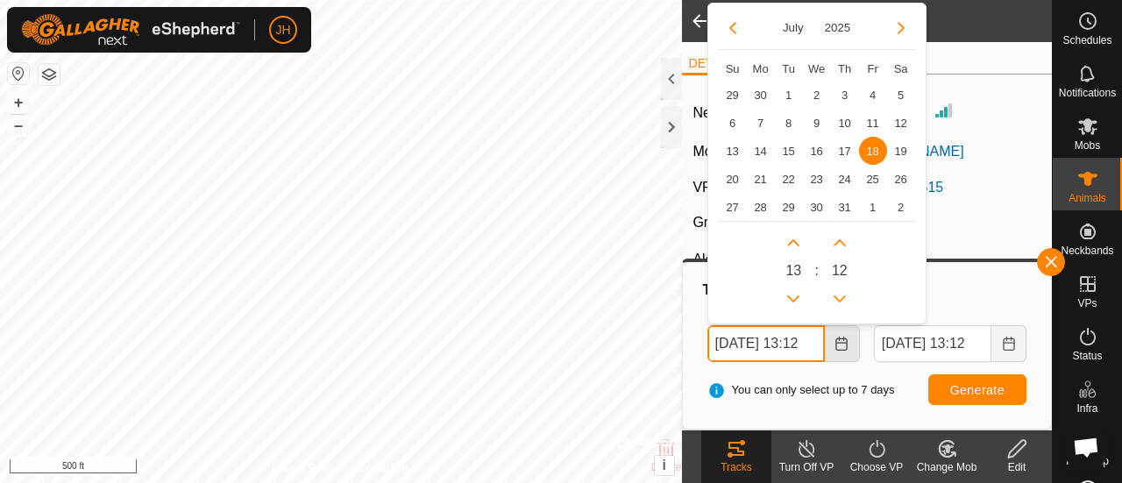
scroll to position [0, 12]
click at [731, 175] on span "20" at bounding box center [733, 179] width 28 height 28
type input "[DATE] 13:12"
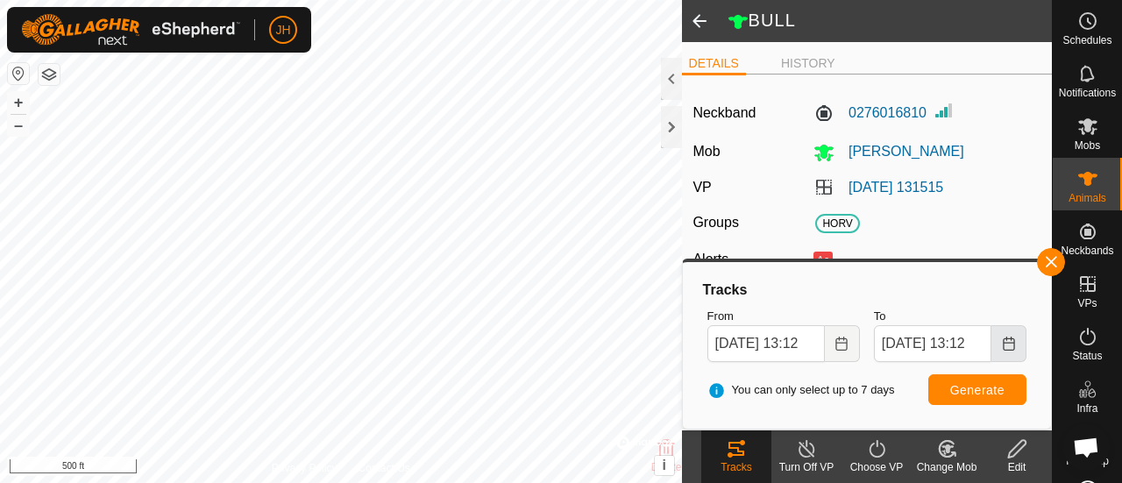
scroll to position [0, 0]
click at [1024, 348] on button "Choose Date" at bounding box center [1009, 343] width 35 height 37
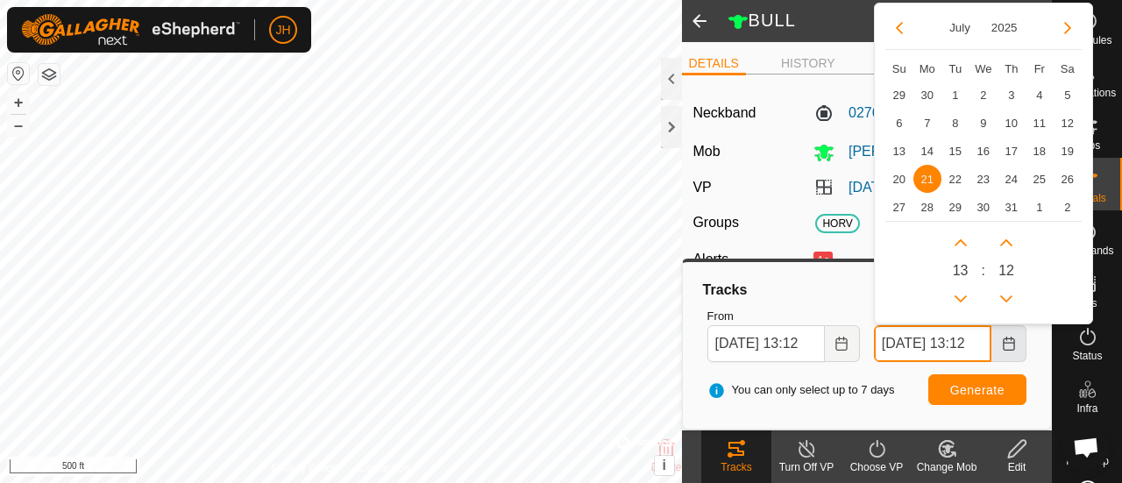
scroll to position [0, 12]
drag, startPoint x: 1036, startPoint y: 184, endPoint x: 1034, endPoint y: 202, distance: 17.6
click at [1037, 184] on span "25" at bounding box center [1040, 179] width 28 height 28
type input "[DATE] 13:12"
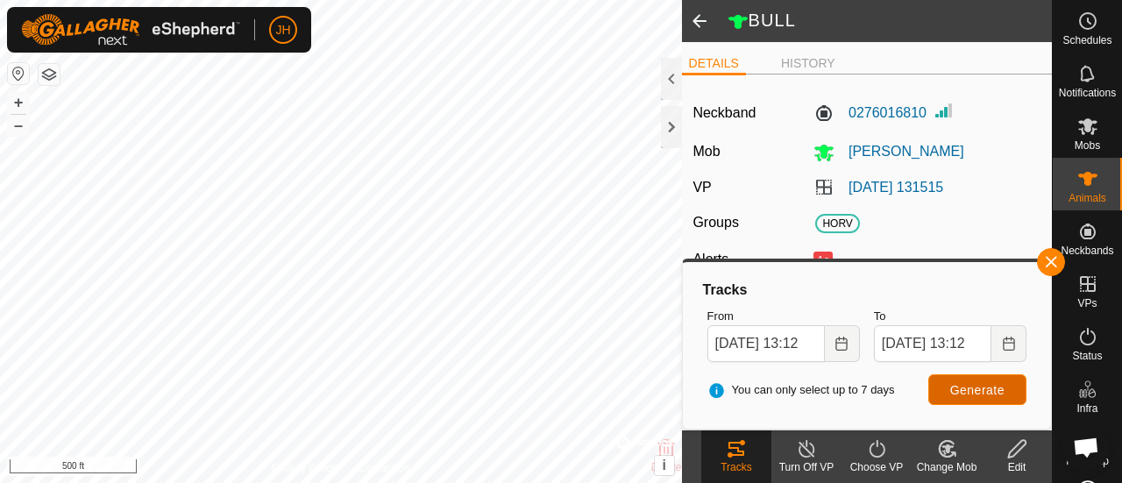
scroll to position [0, 0]
click at [966, 400] on button "Generate" at bounding box center [977, 389] width 98 height 31
click at [835, 353] on button "Choose Date" at bounding box center [842, 343] width 35 height 37
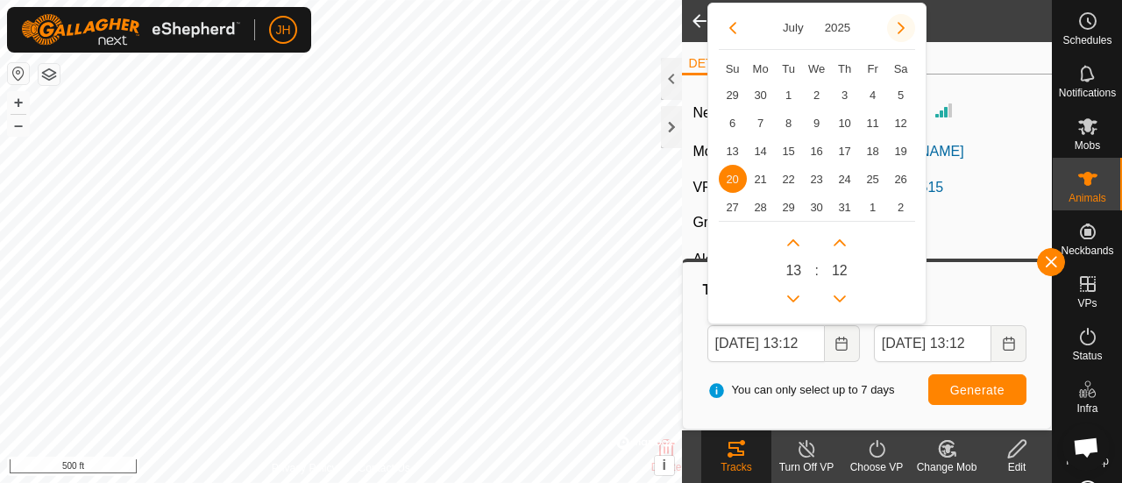
click at [902, 29] on button "Next Month" at bounding box center [901, 28] width 28 height 28
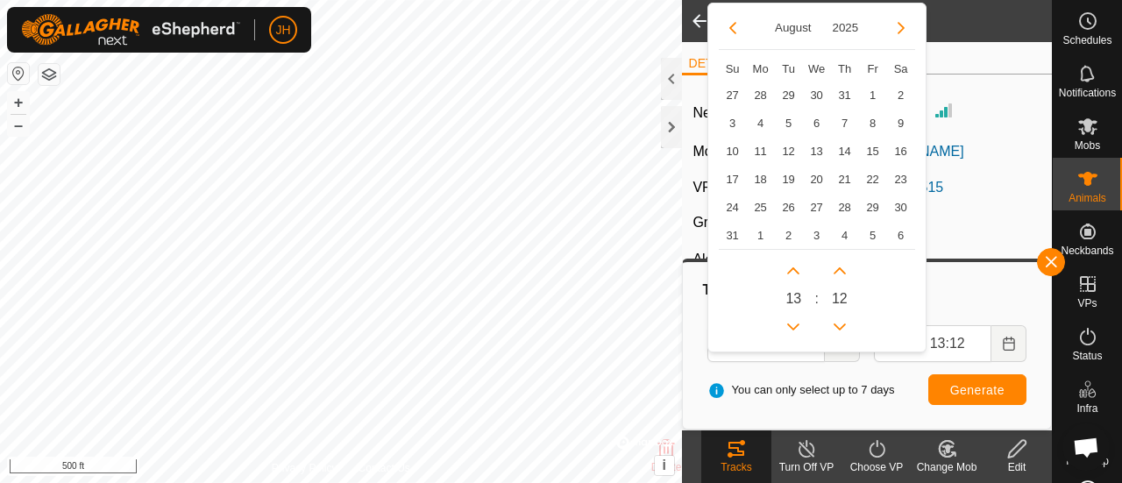
click at [902, 29] on button "Next Month" at bounding box center [901, 28] width 28 height 28
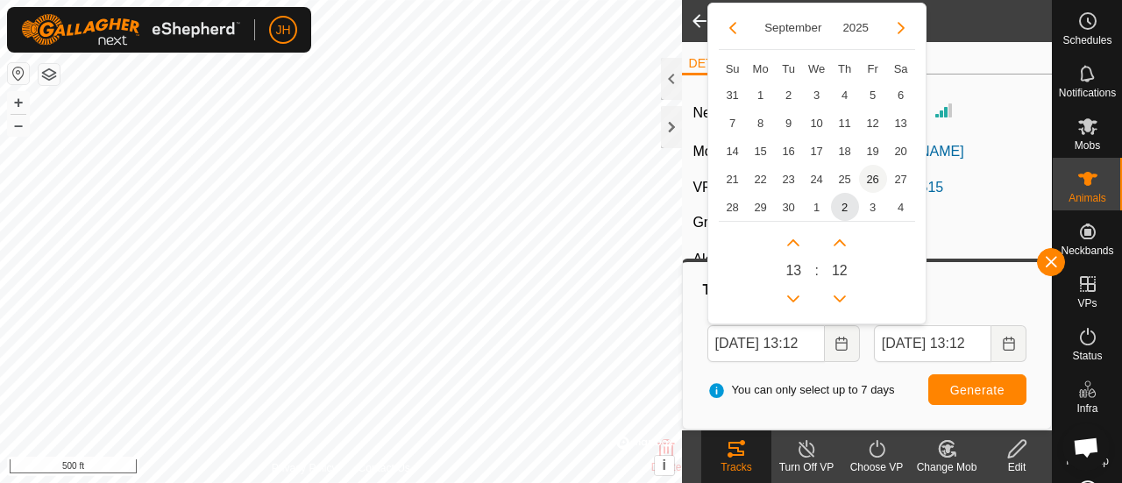
click at [876, 172] on span "26" at bounding box center [873, 179] width 28 height 28
type input "[DATE] 13:12"
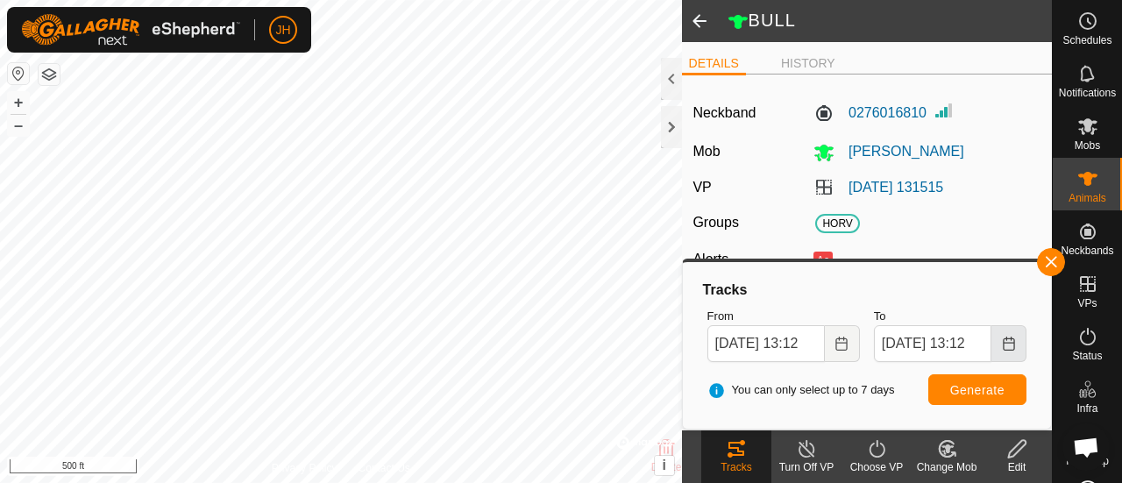
click at [1013, 348] on icon "Choose Date" at bounding box center [1009, 344] width 14 height 14
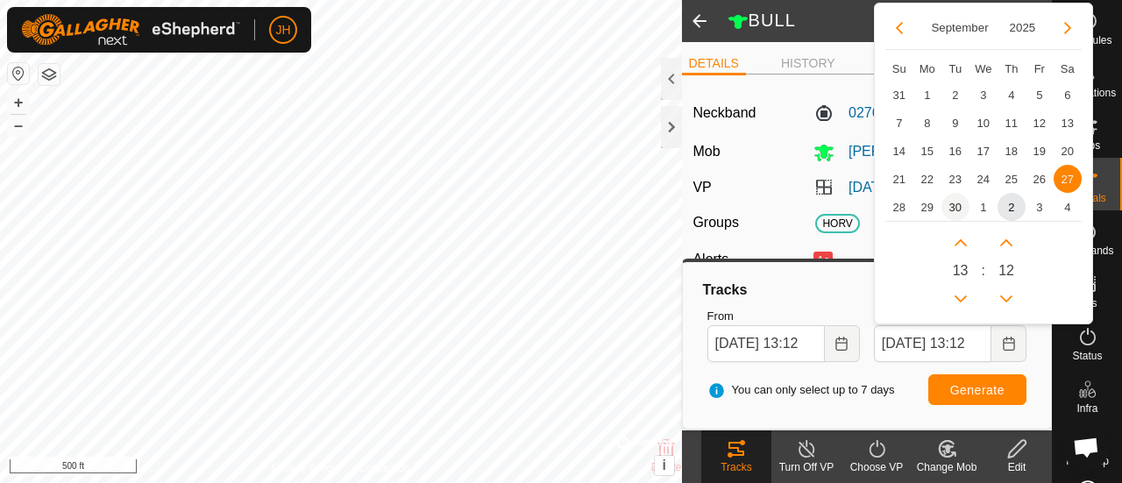
click at [956, 206] on span "30" at bounding box center [956, 207] width 28 height 28
type input "[DATE] 13:12"
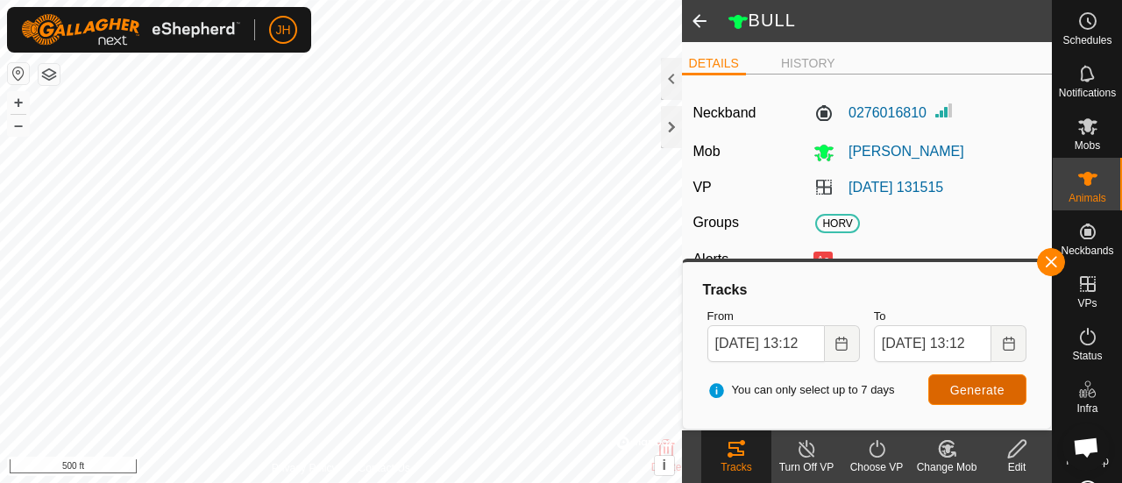
click at [967, 384] on span "Generate" at bounding box center [977, 390] width 54 height 14
click at [842, 346] on icon "Choose Date" at bounding box center [842, 344] width 14 height 14
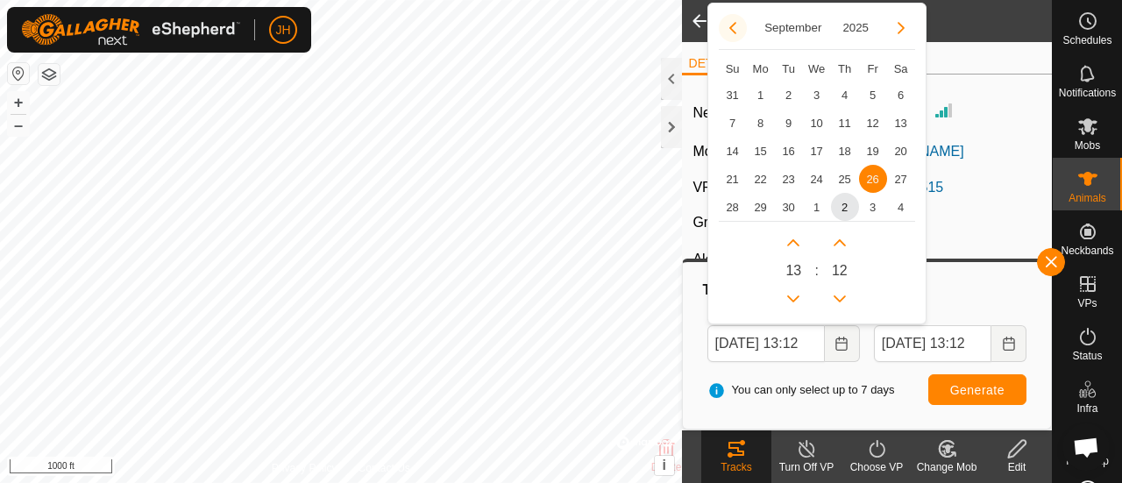
click at [735, 32] on button "Previous Month" at bounding box center [733, 28] width 28 height 28
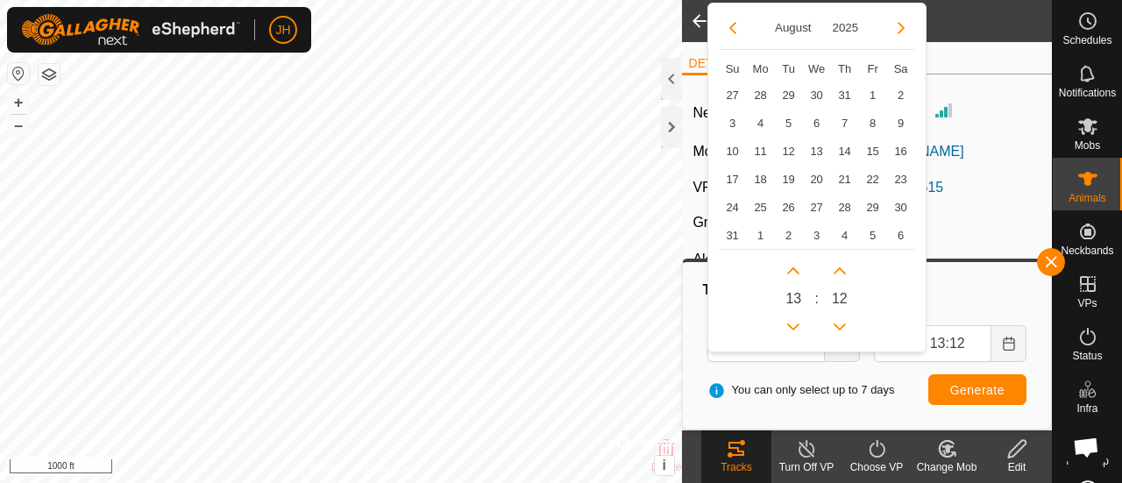
click at [735, 32] on button "Previous Month" at bounding box center [733, 28] width 28 height 28
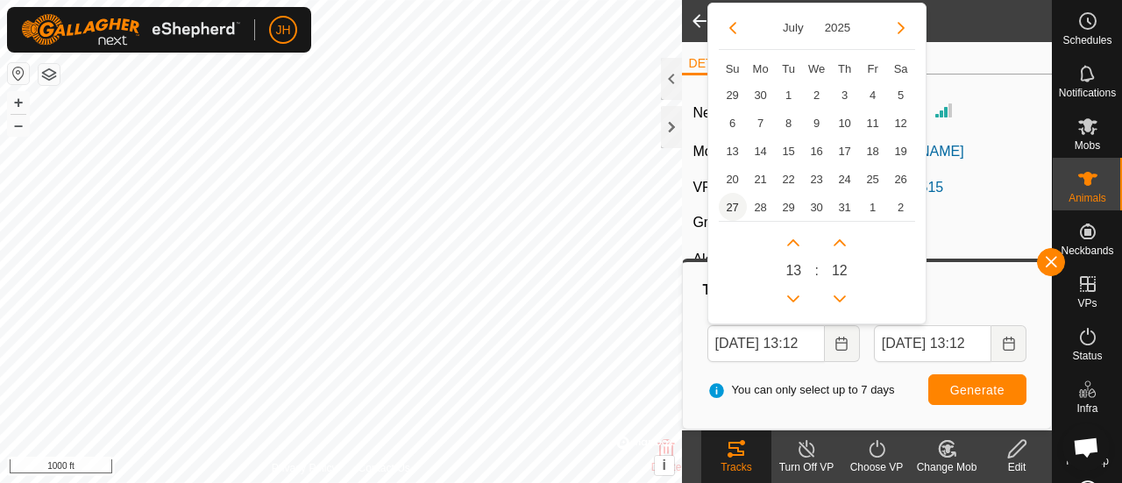
click at [725, 204] on span "27" at bounding box center [733, 207] width 28 height 28
type input "[DATE] 13:12"
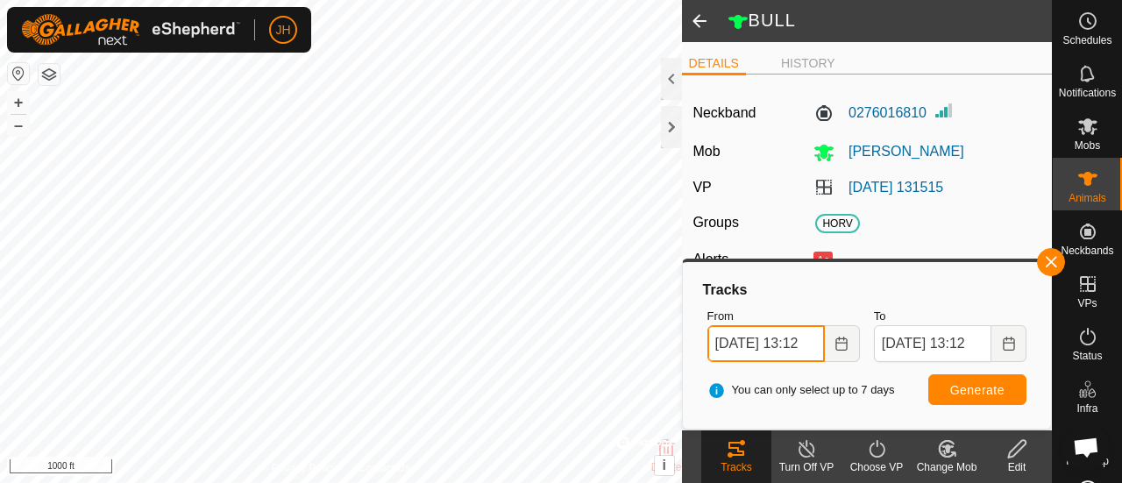
scroll to position [0, 12]
click at [1016, 346] on button "Choose Date" at bounding box center [1009, 343] width 35 height 37
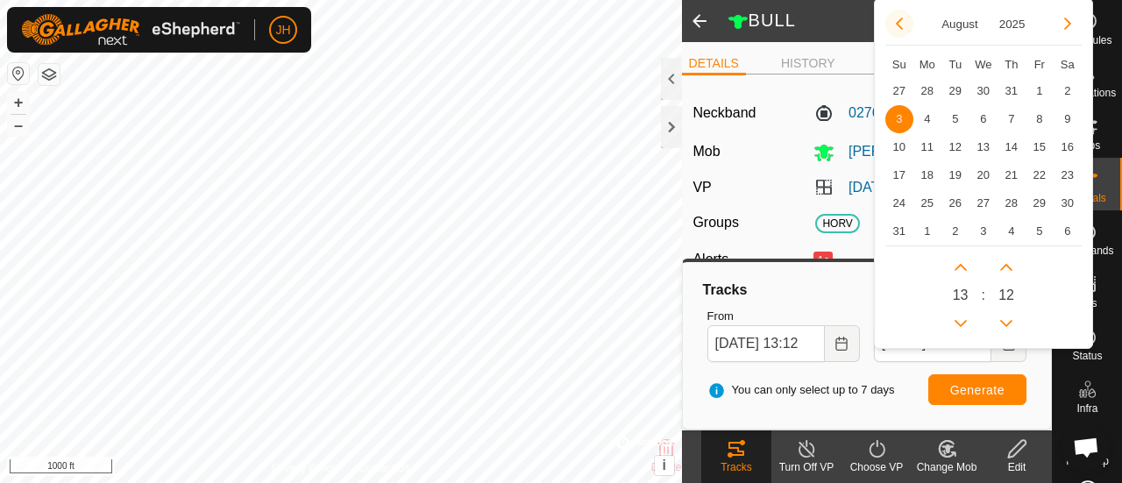
scroll to position [0, 0]
click at [898, 22] on button "Previous Month" at bounding box center [899, 24] width 28 height 28
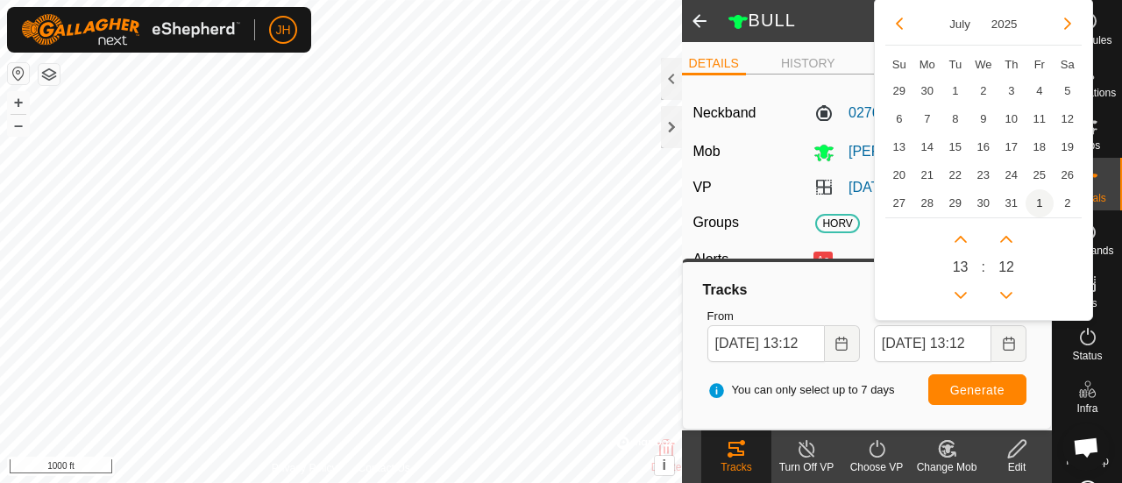
click at [1034, 199] on span "1" at bounding box center [1040, 203] width 28 height 28
type input "[DATE] 13:12"
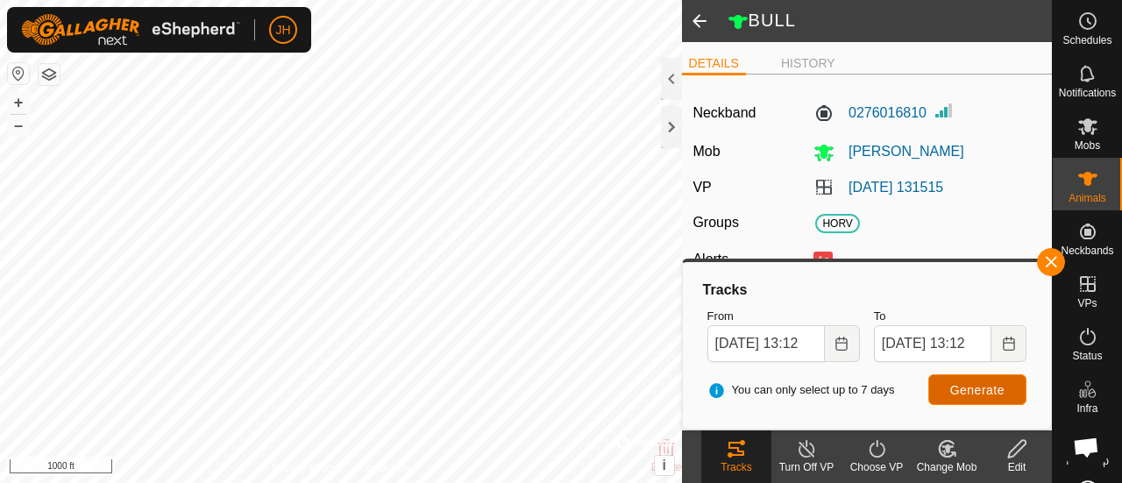
click at [979, 395] on span "Generate" at bounding box center [977, 390] width 54 height 14
click at [849, 345] on button "Choose Date" at bounding box center [842, 343] width 35 height 37
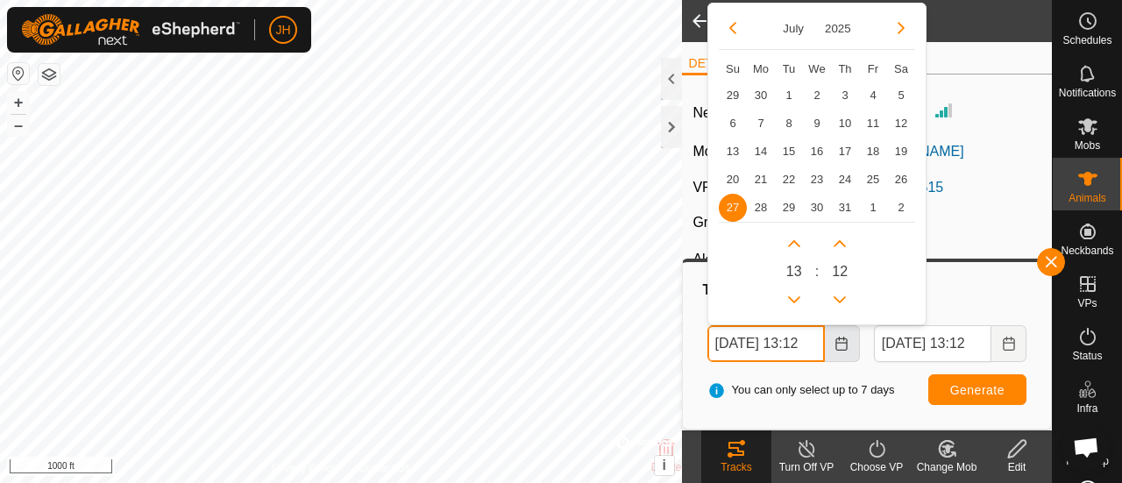
scroll to position [0, 12]
click at [900, 37] on button "Next Month" at bounding box center [901, 28] width 28 height 28
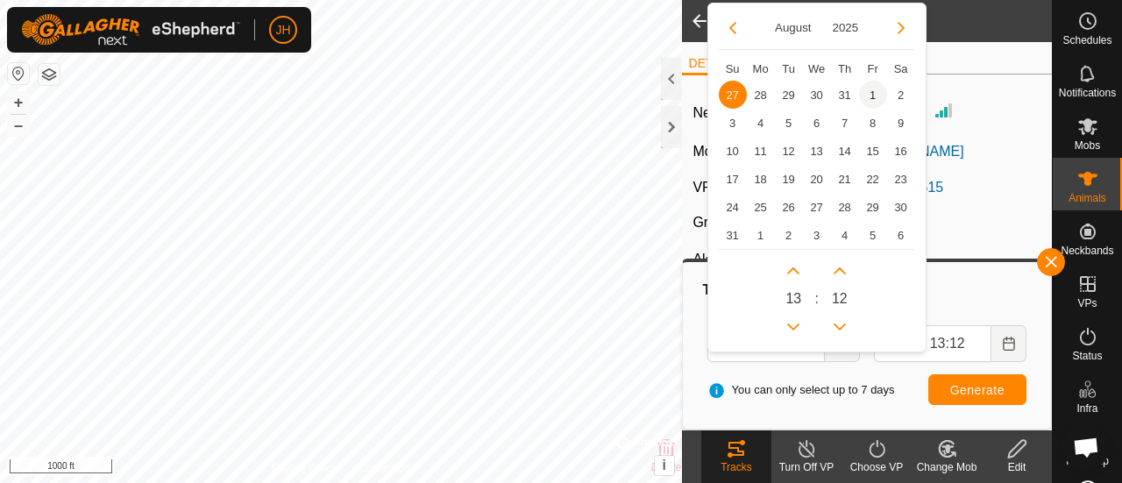
click at [871, 104] on span "1" at bounding box center [873, 95] width 28 height 28
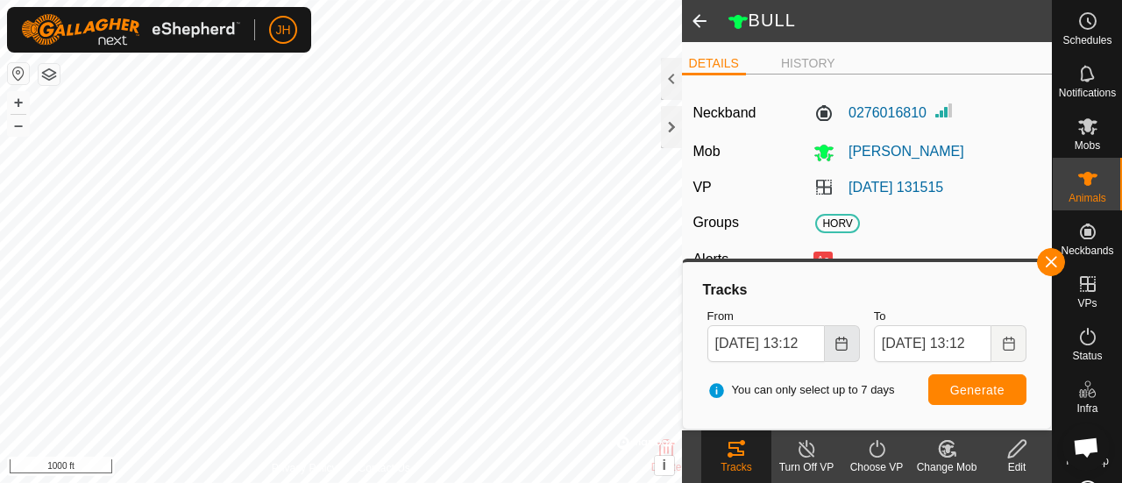
click at [838, 344] on icon "Choose Date" at bounding box center [842, 344] width 14 height 14
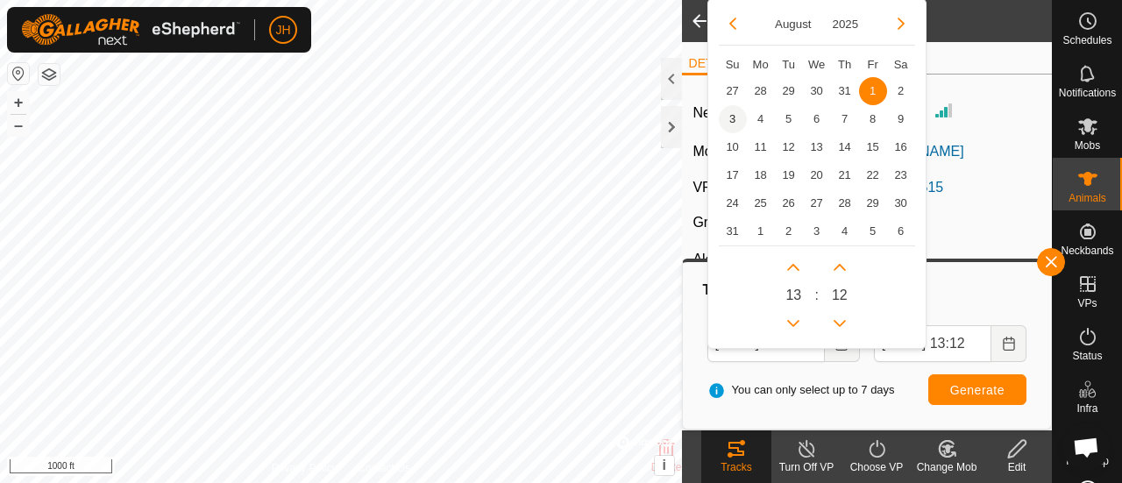
click at [727, 117] on span "3" at bounding box center [733, 119] width 28 height 28
type input "[DATE] 13:12"
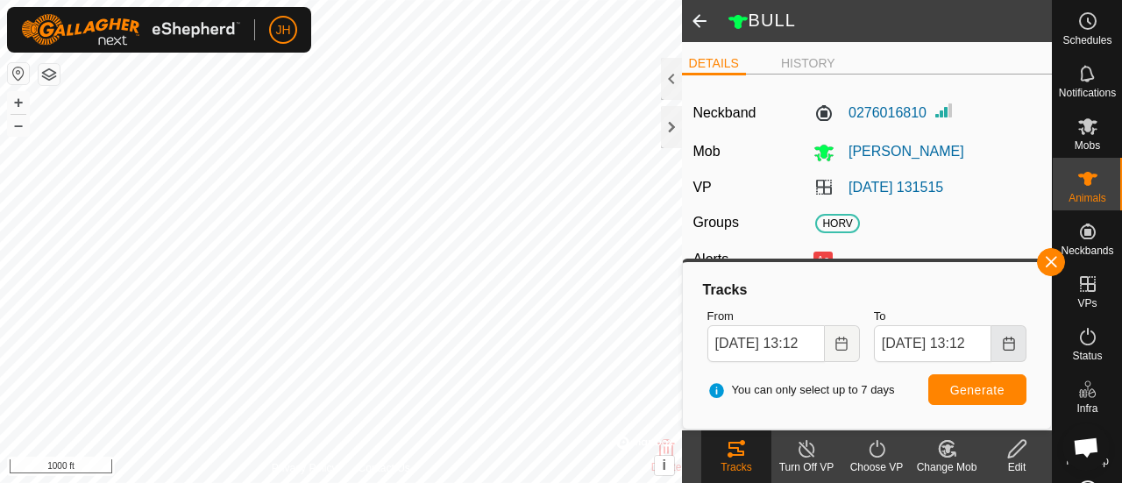
scroll to position [0, 0]
click at [1002, 351] on button "Choose Date" at bounding box center [1009, 343] width 35 height 37
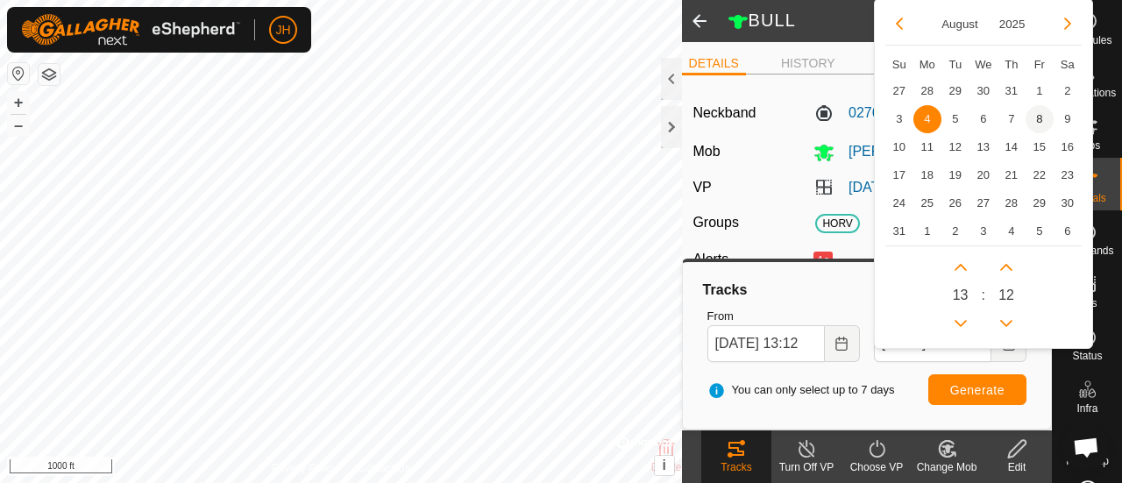
click at [1046, 110] on span "8" at bounding box center [1040, 119] width 28 height 28
type input "[DATE] 13:12"
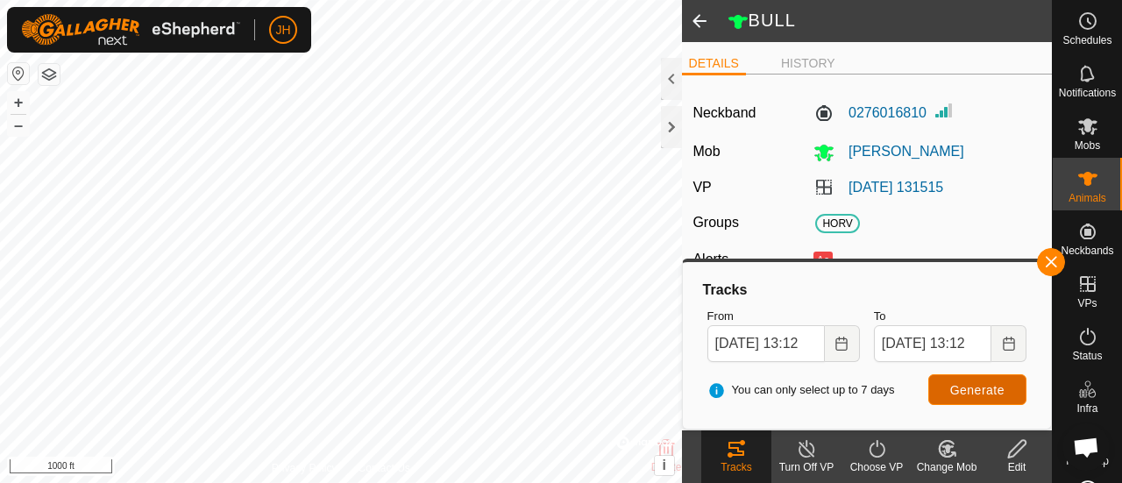
click at [977, 386] on span "Generate" at bounding box center [977, 390] width 54 height 14
click at [846, 359] on button "Choose Date" at bounding box center [842, 343] width 35 height 37
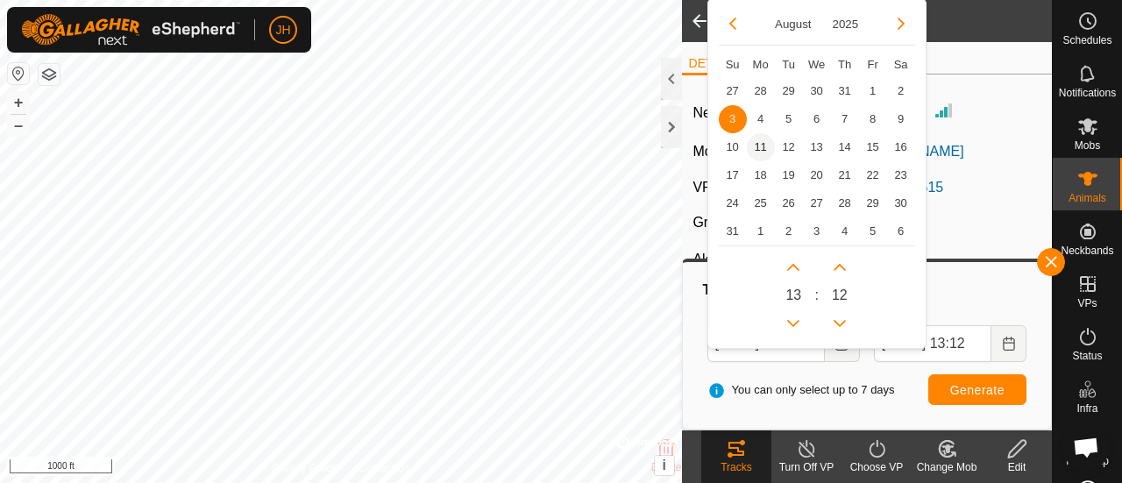
click at [764, 145] on span "11" at bounding box center [761, 147] width 28 height 28
type input "[DATE] 13:12"
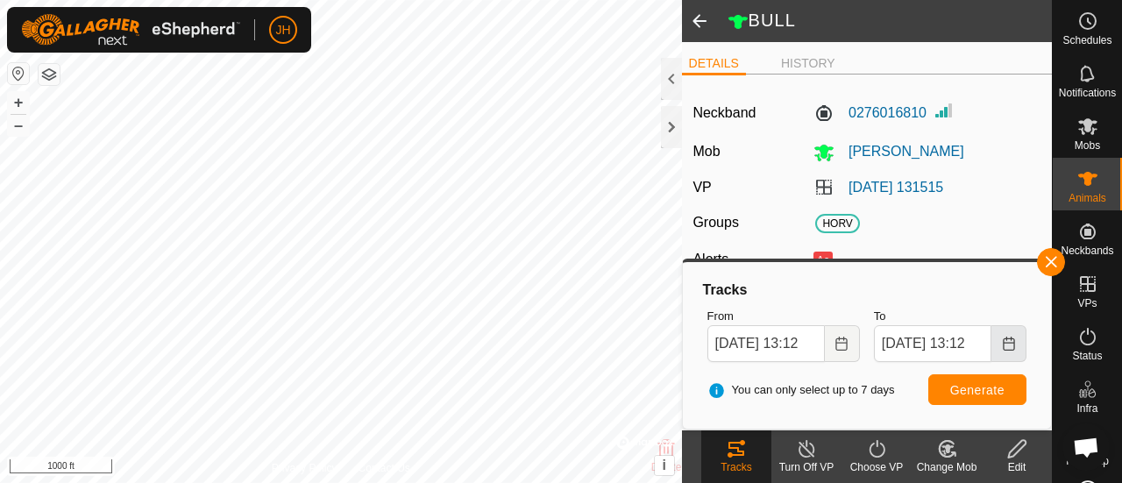
click at [1006, 338] on icon "Choose Date" at bounding box center [1008, 344] width 11 height 14
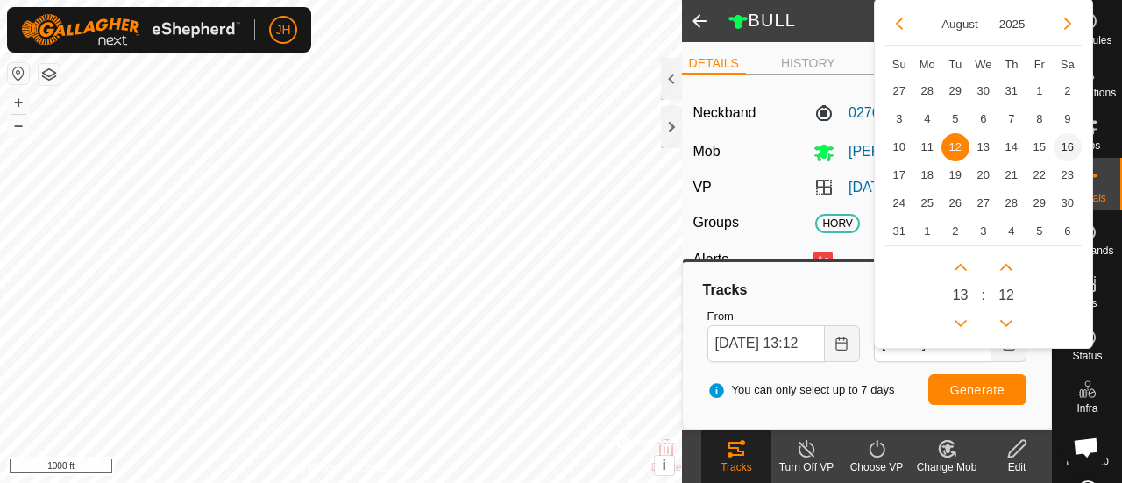
click at [1073, 146] on span "16" at bounding box center [1068, 147] width 28 height 28
type input "[DATE] 13:12"
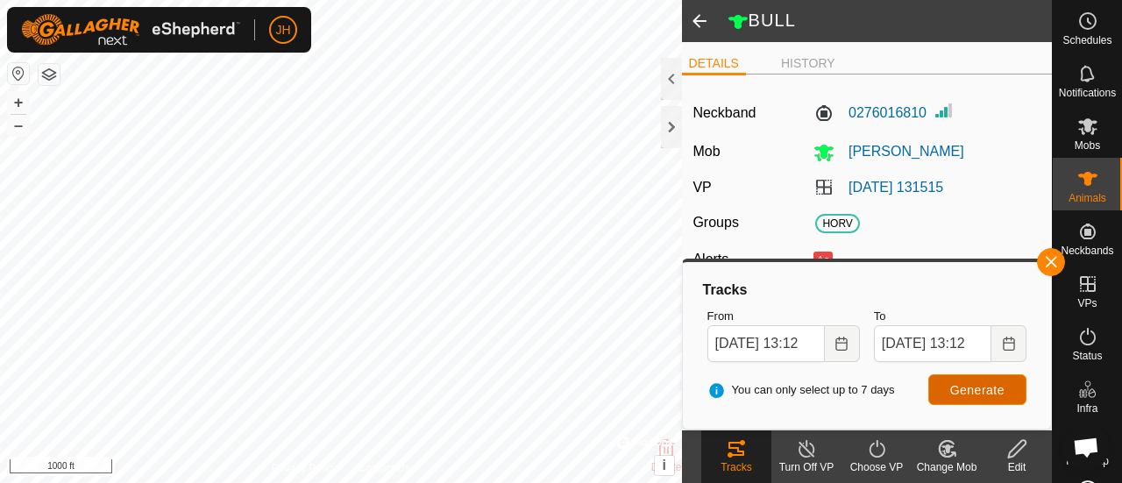
click at [1000, 395] on span "Generate" at bounding box center [977, 390] width 54 height 14
